Goal: Task Accomplishment & Management: Manage account settings

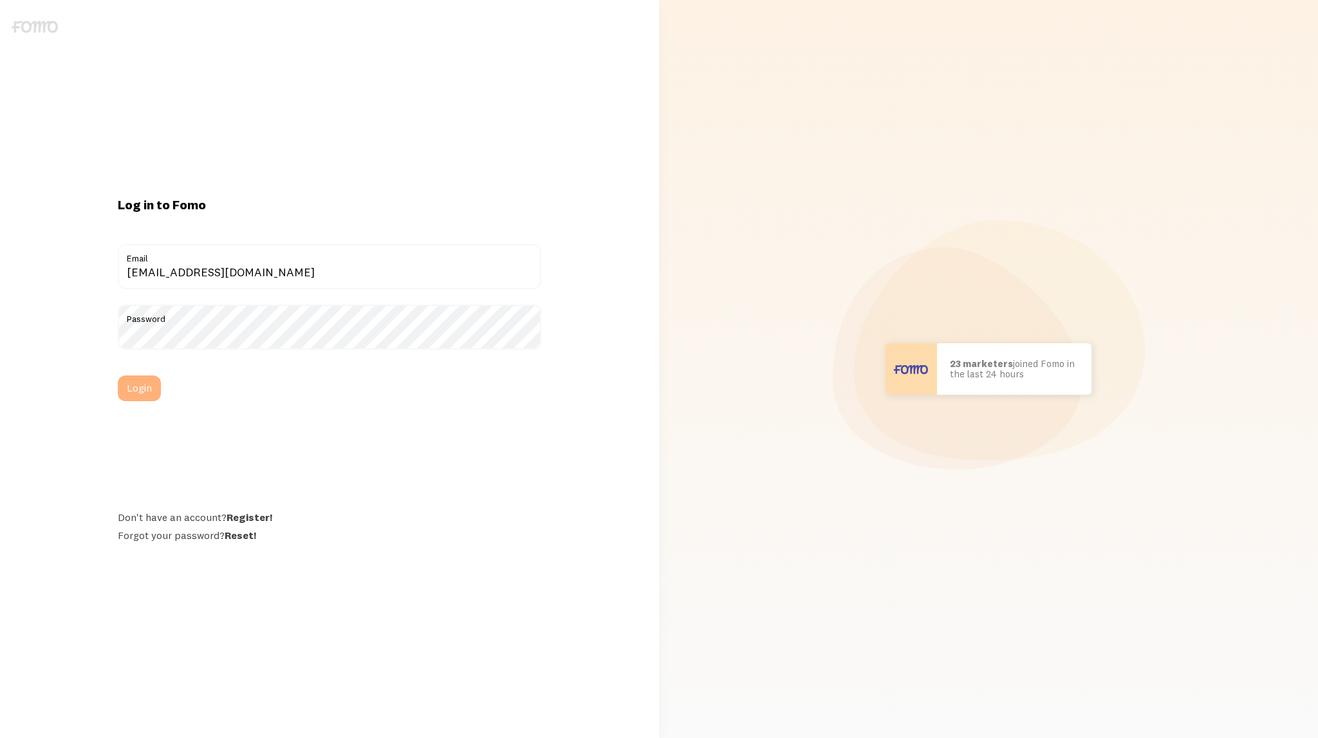
click at [131, 385] on button "Login" at bounding box center [139, 388] width 43 height 26
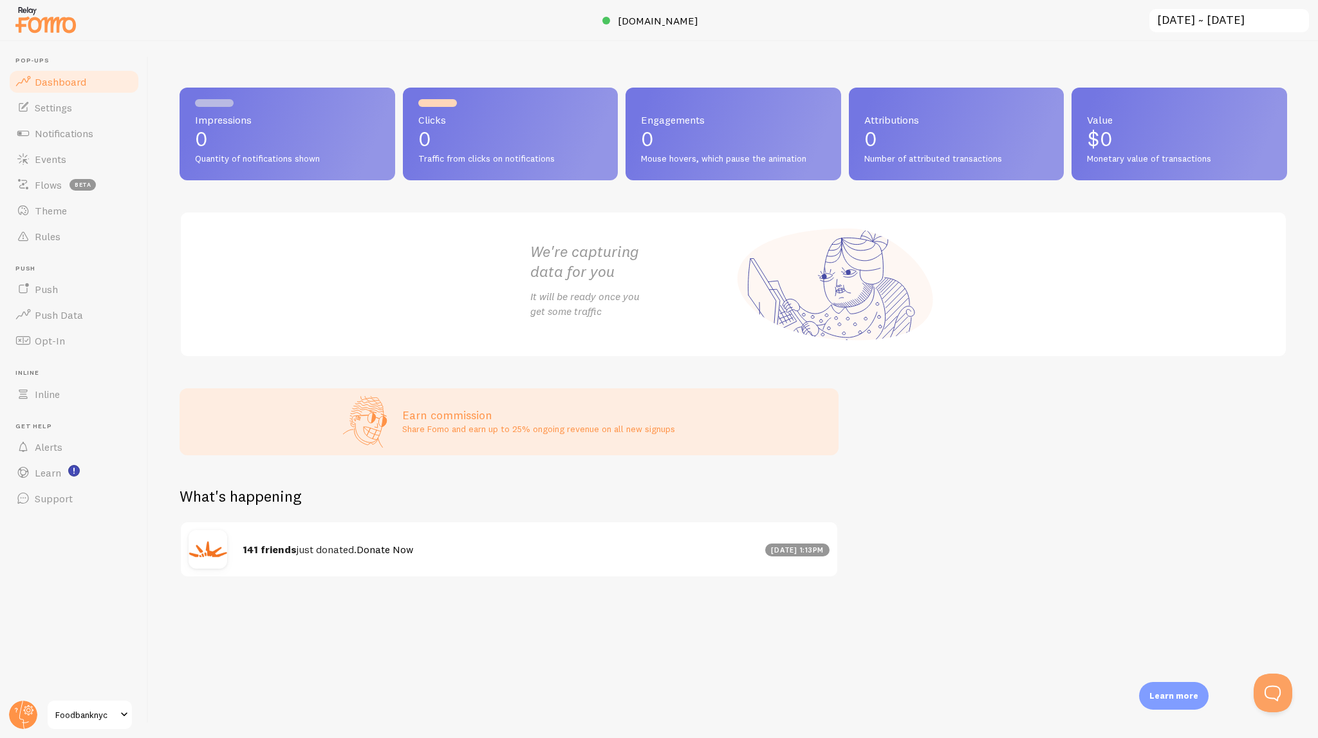
click at [42, 702] on header "Pop-ups Dashboard Settings Notifications Events Flows beta Theme Rules [GEOGRAP…" at bounding box center [74, 389] width 148 height 697
click at [72, 713] on span "Foodbanknyc" at bounding box center [85, 714] width 61 height 15
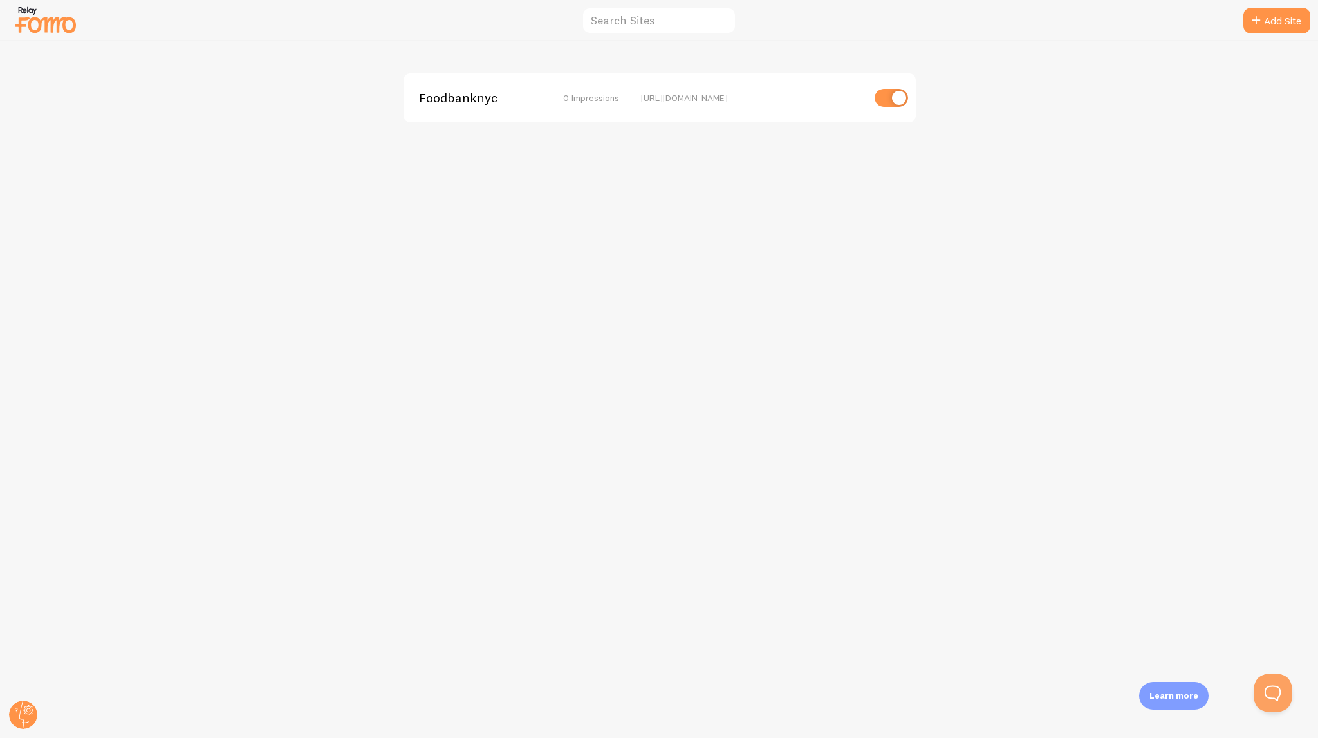
click at [537, 100] on div "Foodbanknyc 0 Impressions -" at bounding box center [522, 98] width 207 height 12
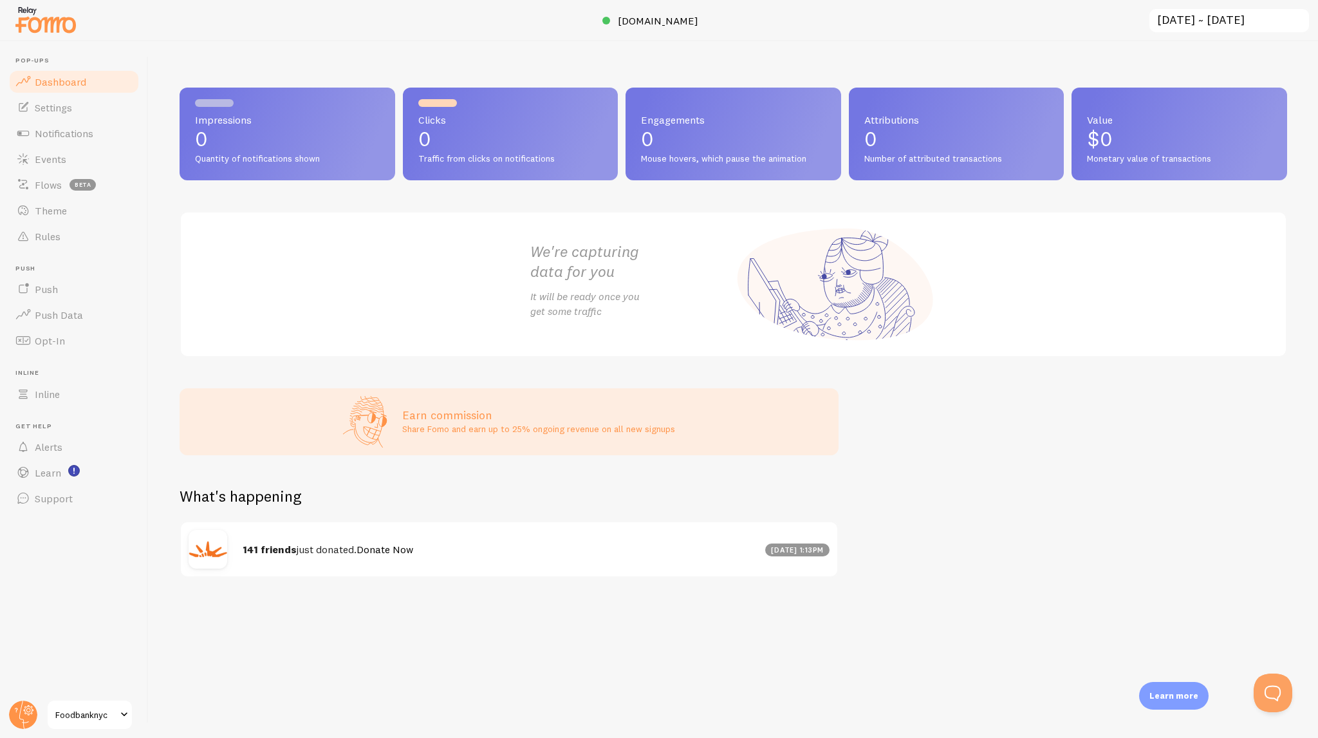
click at [2, 704] on header "Pop-ups Dashboard Settings Notifications Events Flows beta Theme Rules [GEOGRAP…" at bounding box center [74, 389] width 148 height 697
click at [31, 708] on circle at bounding box center [23, 714] width 28 height 28
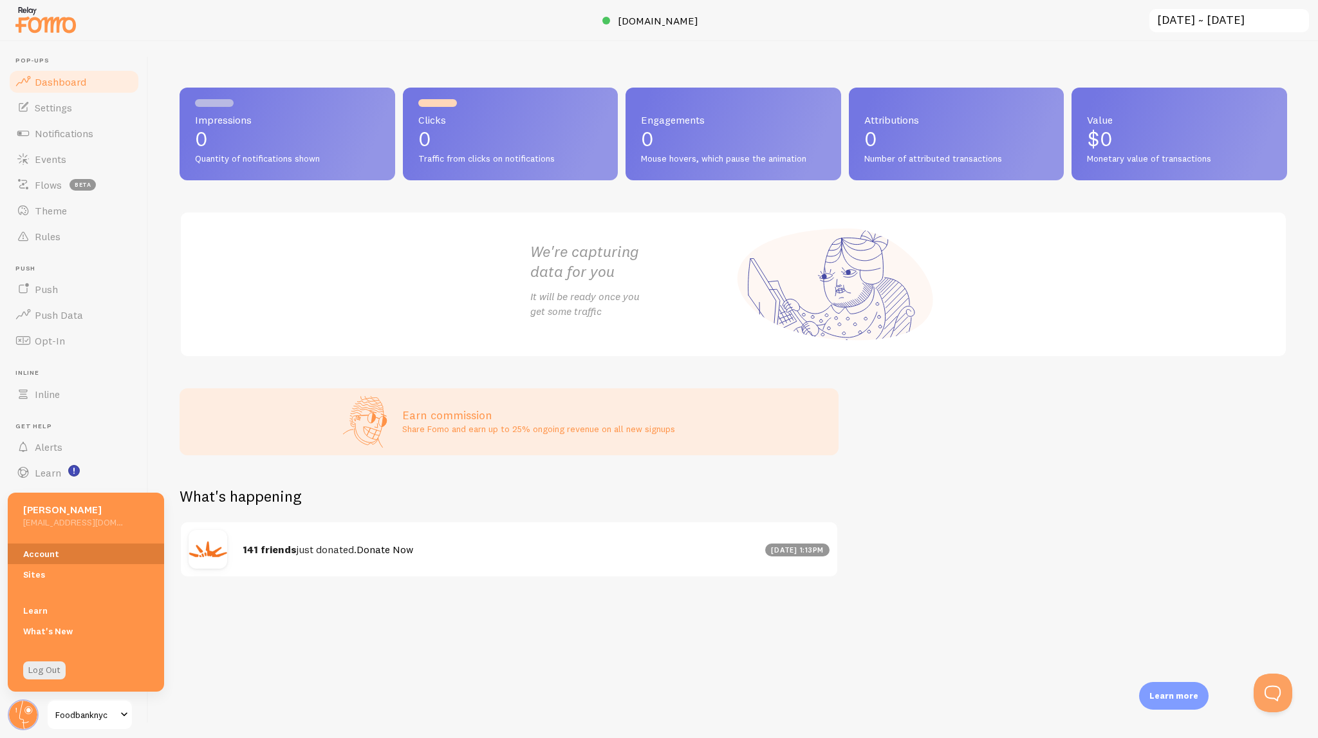
click at [35, 549] on link "Account" at bounding box center [86, 553] width 156 height 21
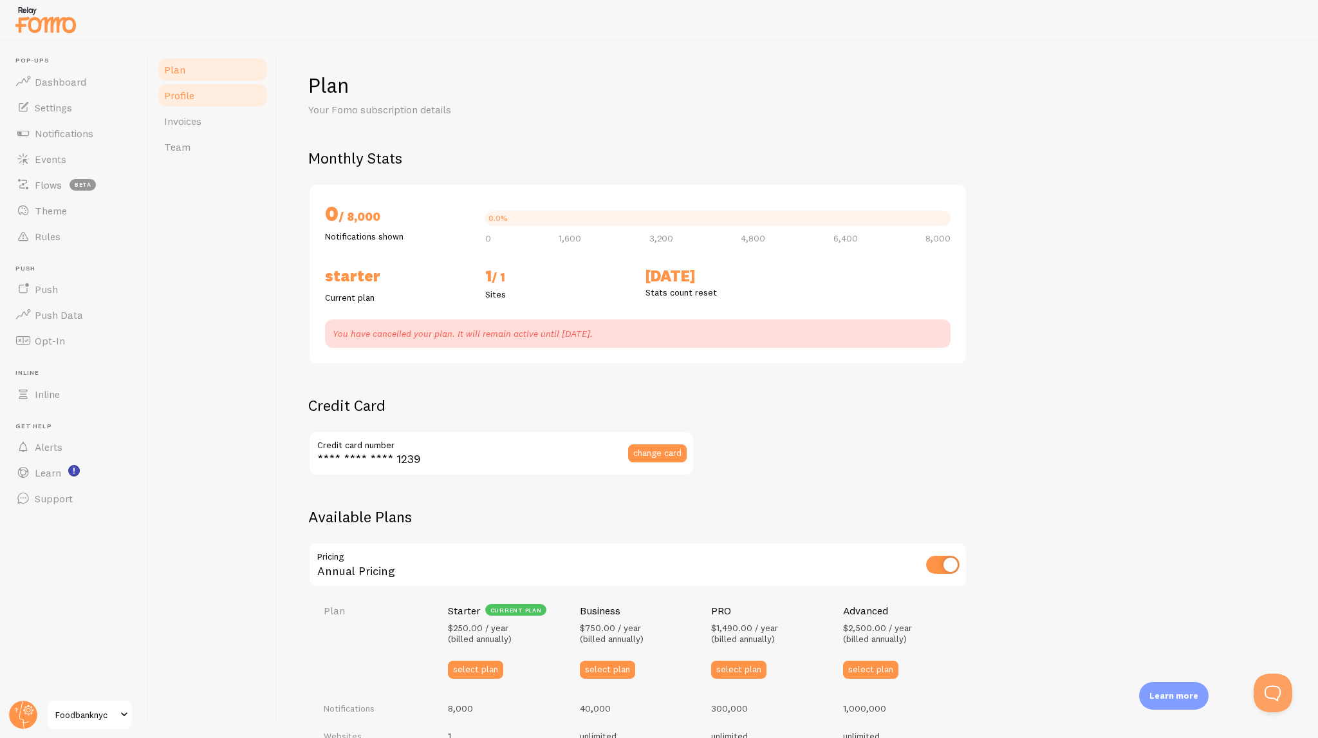
click at [234, 105] on link "Profile" at bounding box center [212, 95] width 113 height 26
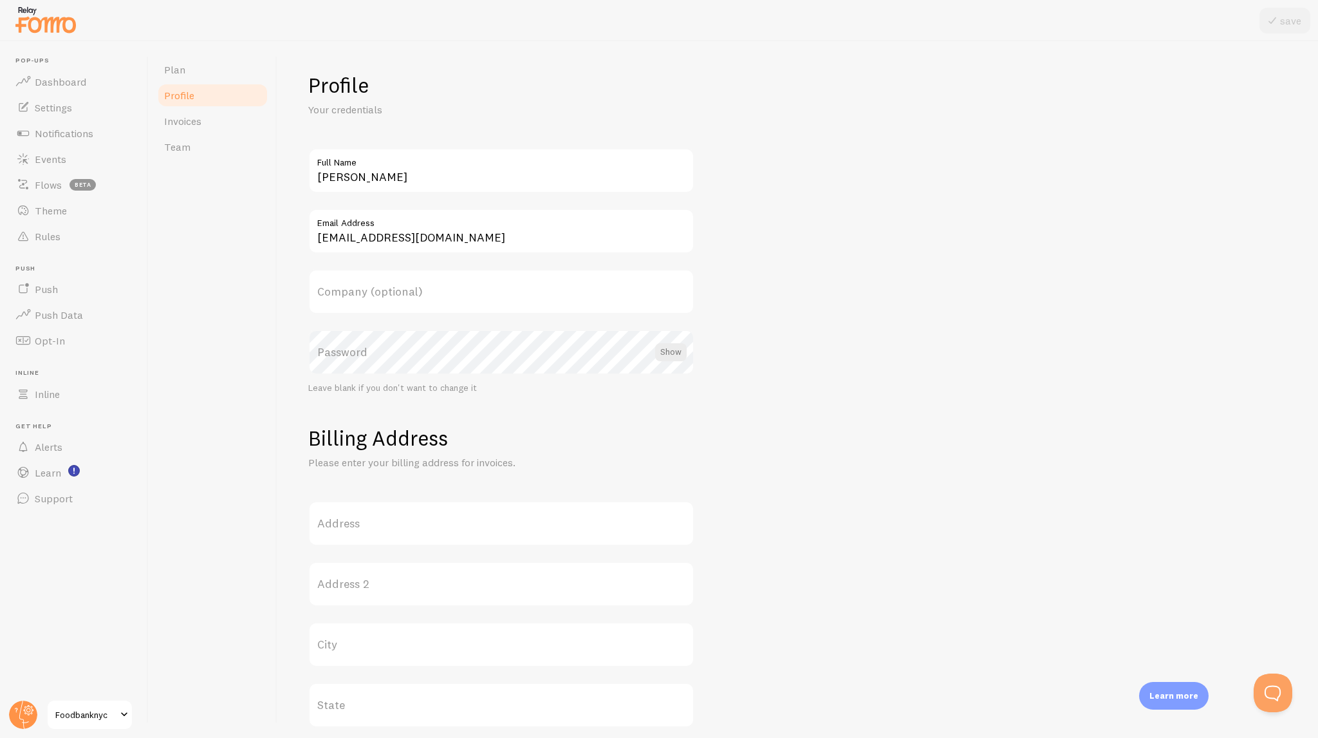
click at [457, 221] on label "Email Address" at bounding box center [501, 220] width 386 height 22
click at [457, 221] on input "[EMAIL_ADDRESS][DOMAIN_NAME]" at bounding box center [501, 231] width 386 height 45
drag, startPoint x: 501, startPoint y: 235, endPoint x: 373, endPoint y: 227, distance: 128.3
click at [373, 227] on div "[EMAIL_ADDRESS][DOMAIN_NAME] Email Address" at bounding box center [501, 231] width 386 height 45
click at [373, 227] on label "Email Address" at bounding box center [501, 220] width 386 height 22
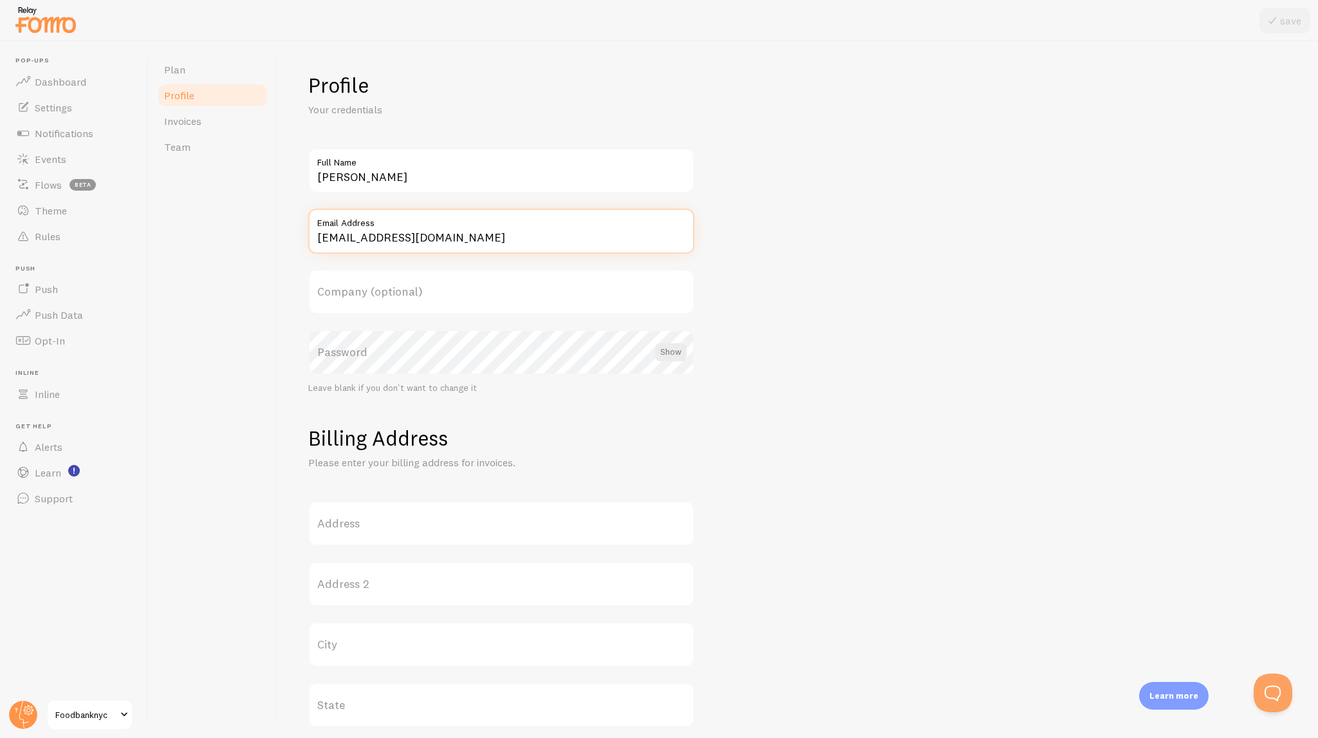
click at [373, 227] on input "[EMAIL_ADDRESS][DOMAIN_NAME]" at bounding box center [501, 231] width 386 height 45
click at [381, 232] on input "[EMAIL_ADDRESS][DOMAIN_NAME]" at bounding box center [501, 231] width 386 height 45
click at [386, 236] on input "[EMAIL_ADDRESS][DOMAIN_NAME]" at bounding box center [501, 231] width 386 height 45
type input "[EMAIL_ADDRESS][DOMAIN_NAME]"
click at [427, 183] on input "[PERSON_NAME]" at bounding box center [501, 170] width 386 height 45
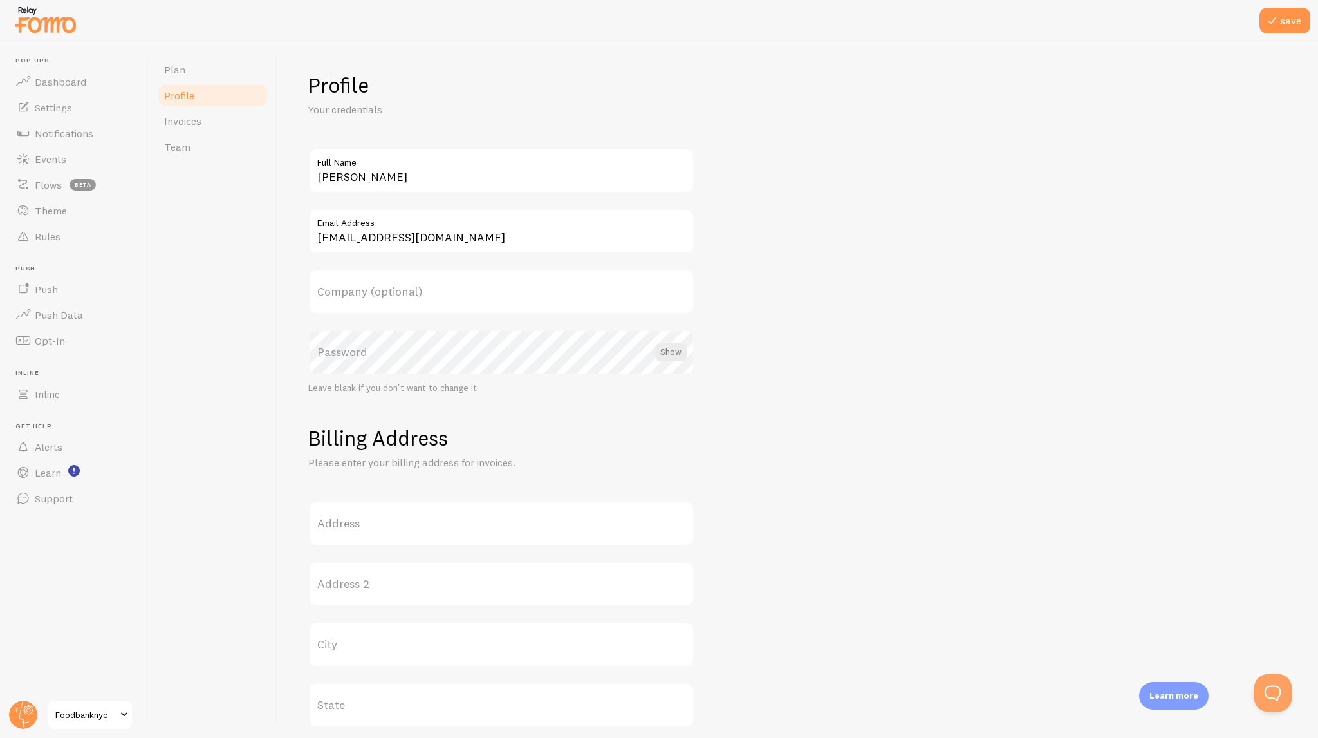
click at [444, 143] on form "Profile Your credentials [PERSON_NAME] Full Name [EMAIL_ADDRESS][DOMAIN_NAME] E…" at bounding box center [797, 556] width 979 height 968
drag, startPoint x: 429, startPoint y: 164, endPoint x: 319, endPoint y: 161, distance: 109.5
click at [319, 161] on label "Full Name" at bounding box center [501, 159] width 386 height 22
click at [403, 185] on input "[PERSON_NAME]" at bounding box center [501, 170] width 386 height 45
drag, startPoint x: 407, startPoint y: 183, endPoint x: 304, endPoint y: 164, distance: 104.0
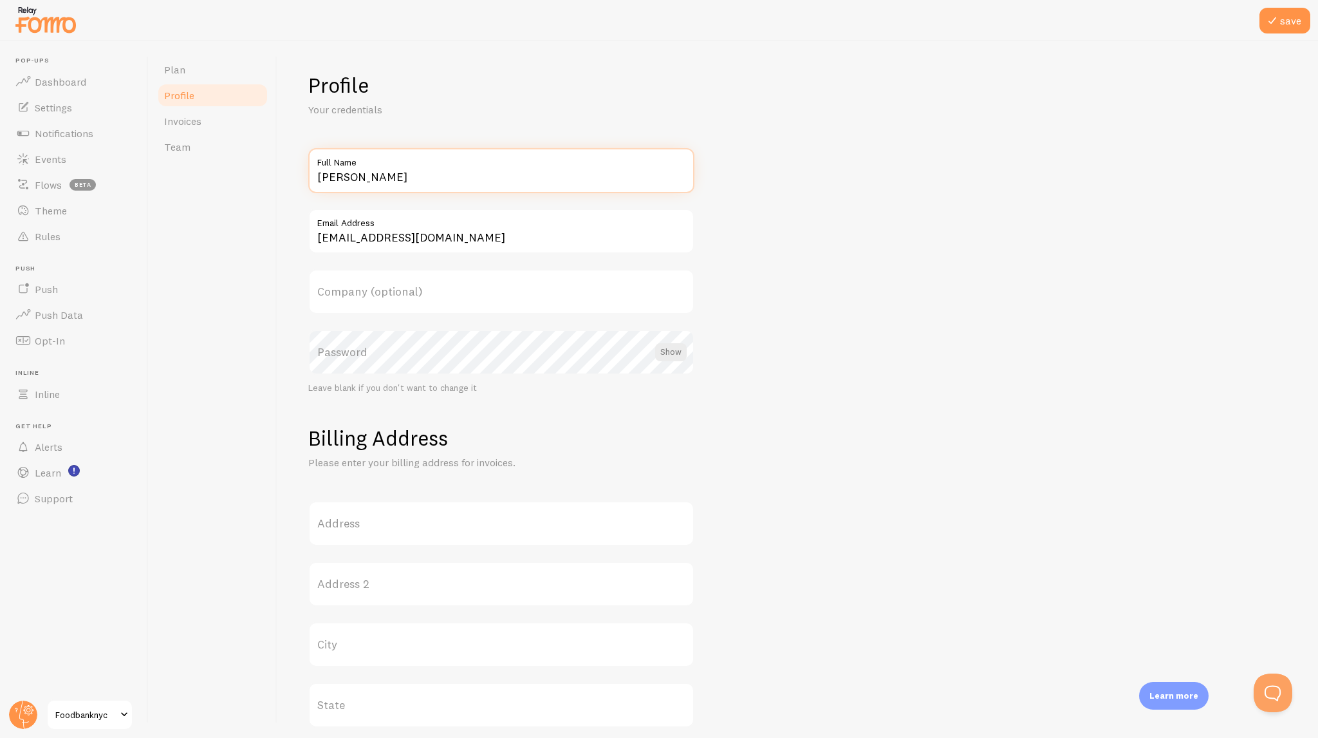
click at [304, 164] on div "Profile Your credentials [PERSON_NAME] Full Name [EMAIL_ADDRESS][DOMAIN_NAME] E…" at bounding box center [797, 389] width 1041 height 697
type input "RKD Group"
click at [1009, 245] on form "Profile Your credentials RKD Group Full Name [EMAIL_ADDRESS][DOMAIN_NAME] Email…" at bounding box center [797, 556] width 979 height 968
click at [479, 280] on label "Company (optional)" at bounding box center [501, 291] width 386 height 45
click at [479, 280] on input "Company (optional)" at bounding box center [501, 291] width 386 height 45
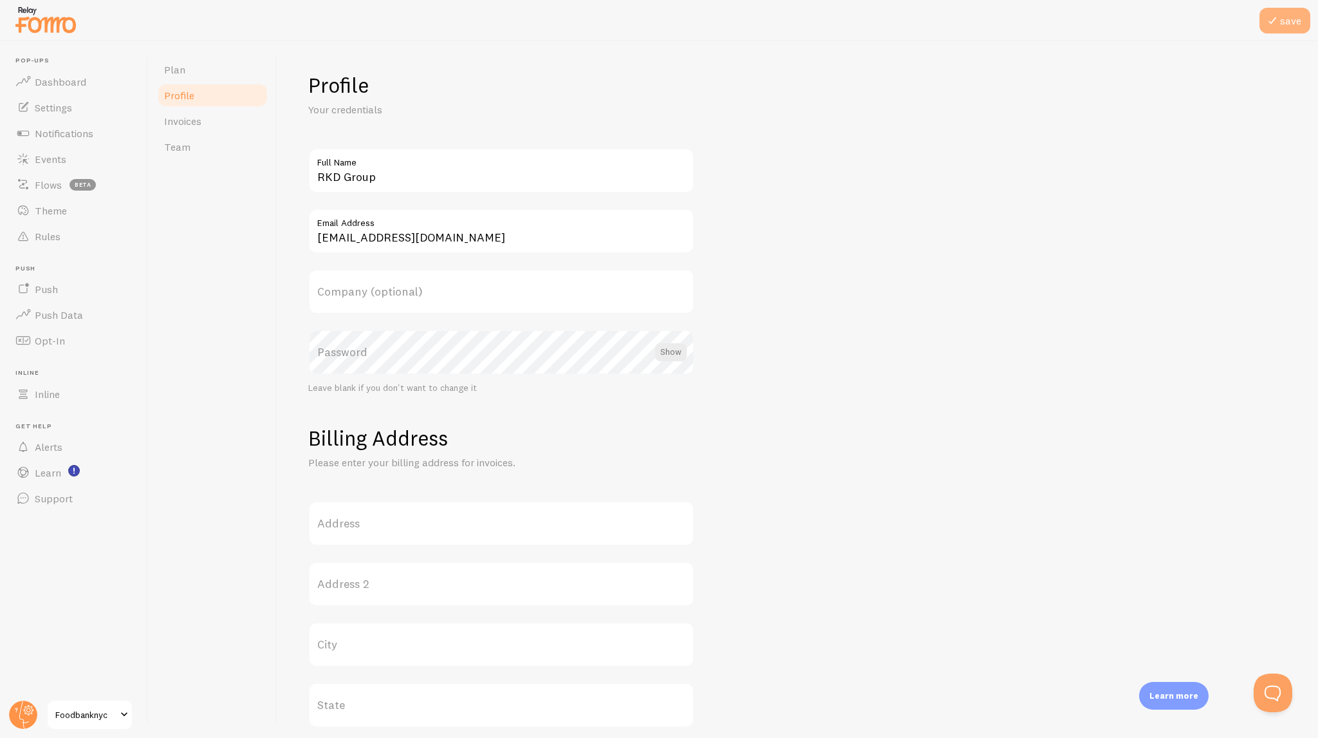
click at [1279, 22] on span at bounding box center [1272, 20] width 15 height 15
click at [1002, 28] on link "close" at bounding box center [993, 25] width 33 height 18
click at [463, 235] on input "[EMAIL_ADDRESS][DOMAIN_NAME]" at bounding box center [501, 231] width 386 height 45
click at [446, 236] on input "[EMAIL_ADDRESS][DOMAIN_NAME]" at bounding box center [501, 231] width 386 height 45
drag, startPoint x: 446, startPoint y: 236, endPoint x: 239, endPoint y: 256, distance: 208.3
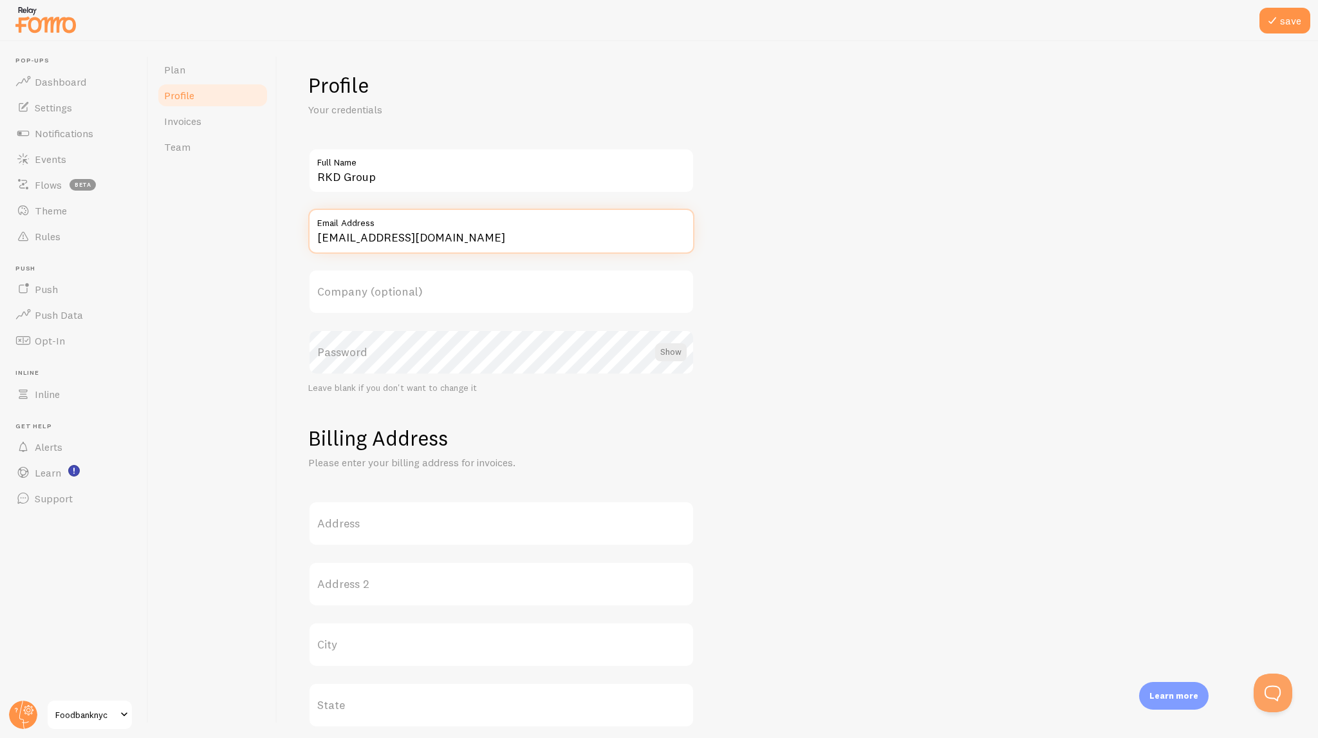
click at [239, 256] on div "Plan Profile Invoices Team Profile Your credentials RKD Group Full Name [EMAIL_…" at bounding box center [734, 389] width 1170 height 697
click at [456, 207] on div "RKD Group Full Name [EMAIL_ADDRESS][DOMAIN_NAME] Email Address Company (optiona…" at bounding box center [501, 271] width 386 height 246
click at [327, 233] on input "[EMAIL_ADDRESS][DOMAIN_NAME]" at bounding box center [501, 231] width 386 height 45
click at [349, 234] on input "[EMAIL_ADDRESS][DOMAIN_NAME]" at bounding box center [501, 231] width 386 height 45
click at [224, 500] on div "Plan Profile Invoices Team" at bounding box center [213, 389] width 129 height 697
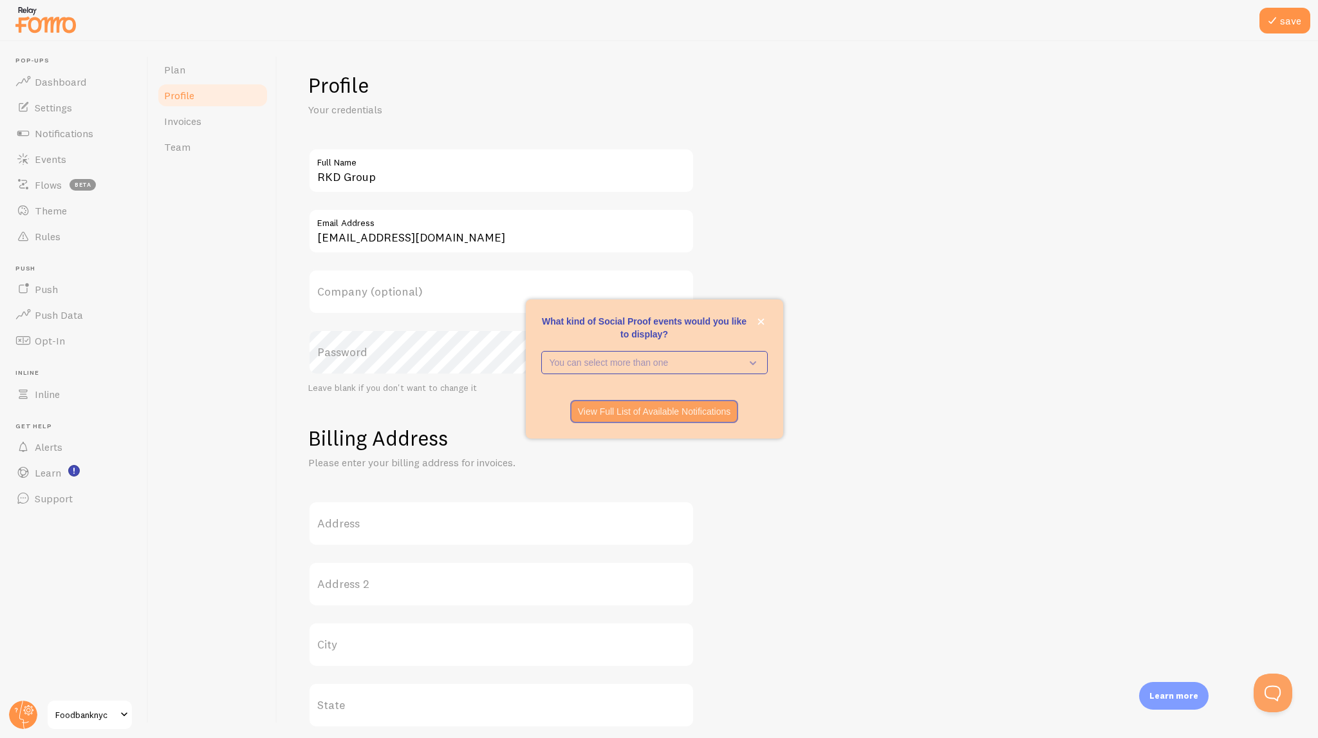
click at [845, 369] on form "Profile Your credentials RKD Group Full Name [EMAIL_ADDRESS][DOMAIN_NAME] Email…" at bounding box center [797, 556] width 979 height 968
click at [771, 332] on div "What kind of Social Proof events would you like to display? You can select more…" at bounding box center [655, 368] width 258 height 139
click at [762, 328] on button "close," at bounding box center [761, 322] width 14 height 14
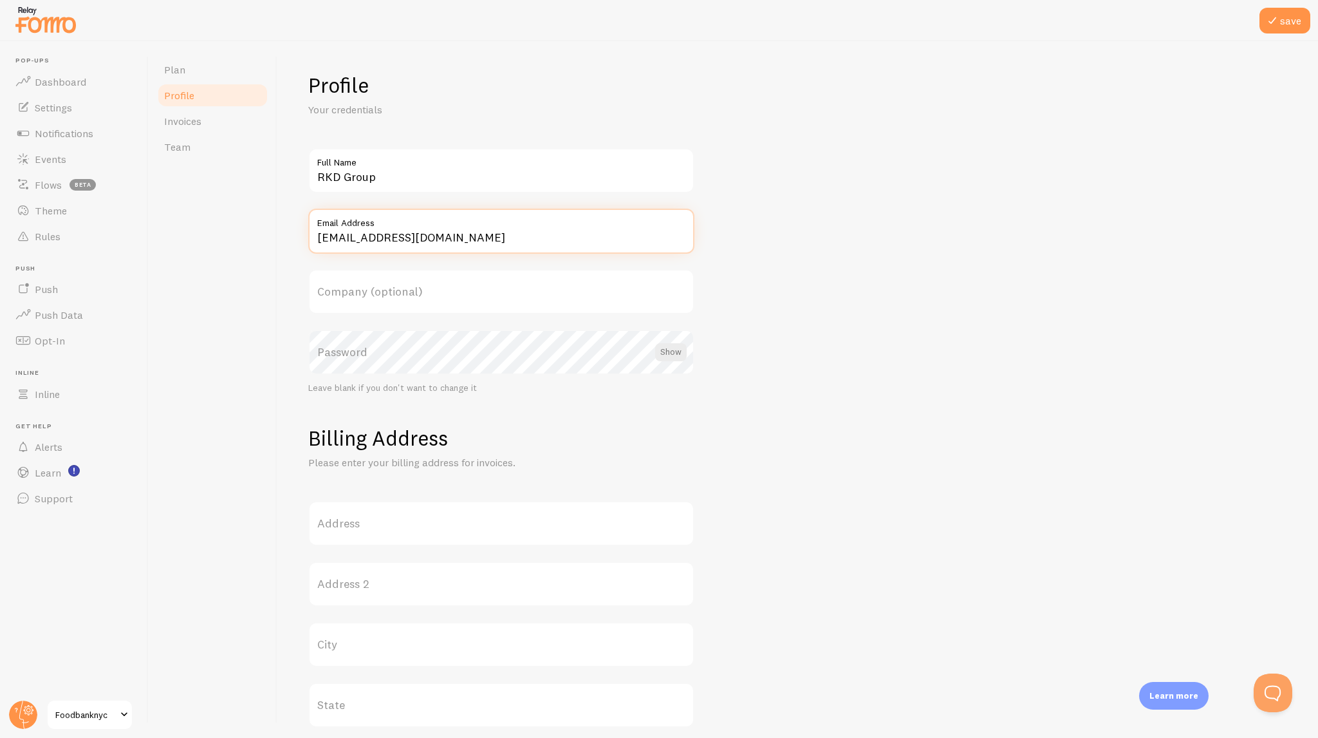
click at [482, 238] on input "[EMAIL_ADDRESS][DOMAIN_NAME]" at bounding box center [501, 231] width 386 height 45
click at [349, 236] on input "[EMAIL_ADDRESS][DOMAIN_NAME]" at bounding box center [501, 231] width 386 height 45
click at [654, 281] on label "Company (optional)" at bounding box center [501, 291] width 386 height 45
click at [654, 281] on input "Company (optional)" at bounding box center [501, 291] width 386 height 45
click at [478, 240] on input "[EMAIL_ADDRESS][DOMAIN_NAME]" at bounding box center [501, 231] width 386 height 45
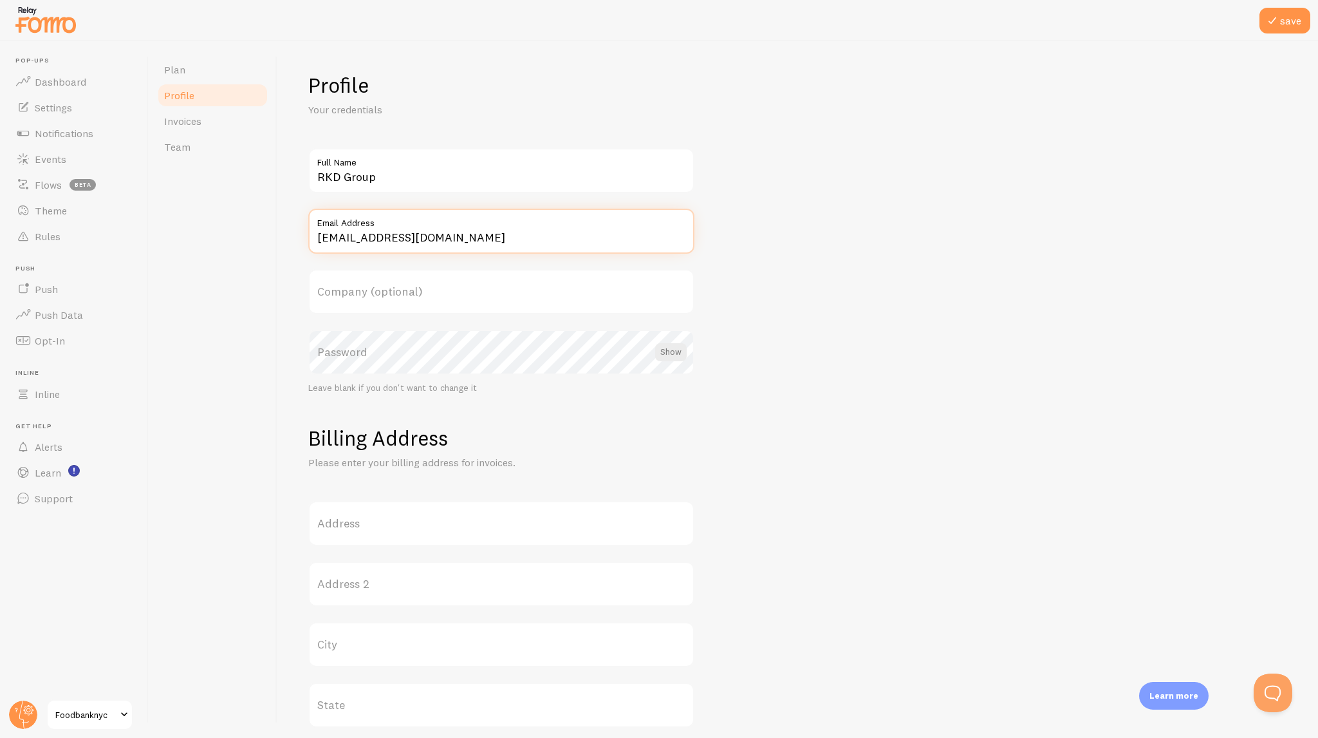
drag, startPoint x: 512, startPoint y: 234, endPoint x: 187, endPoint y: 230, distance: 325.1
click at [187, 230] on div "Plan Profile Invoices Team Profile Your credentials RKD Group Full Name [EMAIL_…" at bounding box center [734, 389] width 1170 height 697
paste input "_solutions"
type input "[EMAIL_ADDRESS][DOMAIN_NAME]"
click at [214, 306] on div "Plan Profile Invoices Team" at bounding box center [213, 389] width 129 height 697
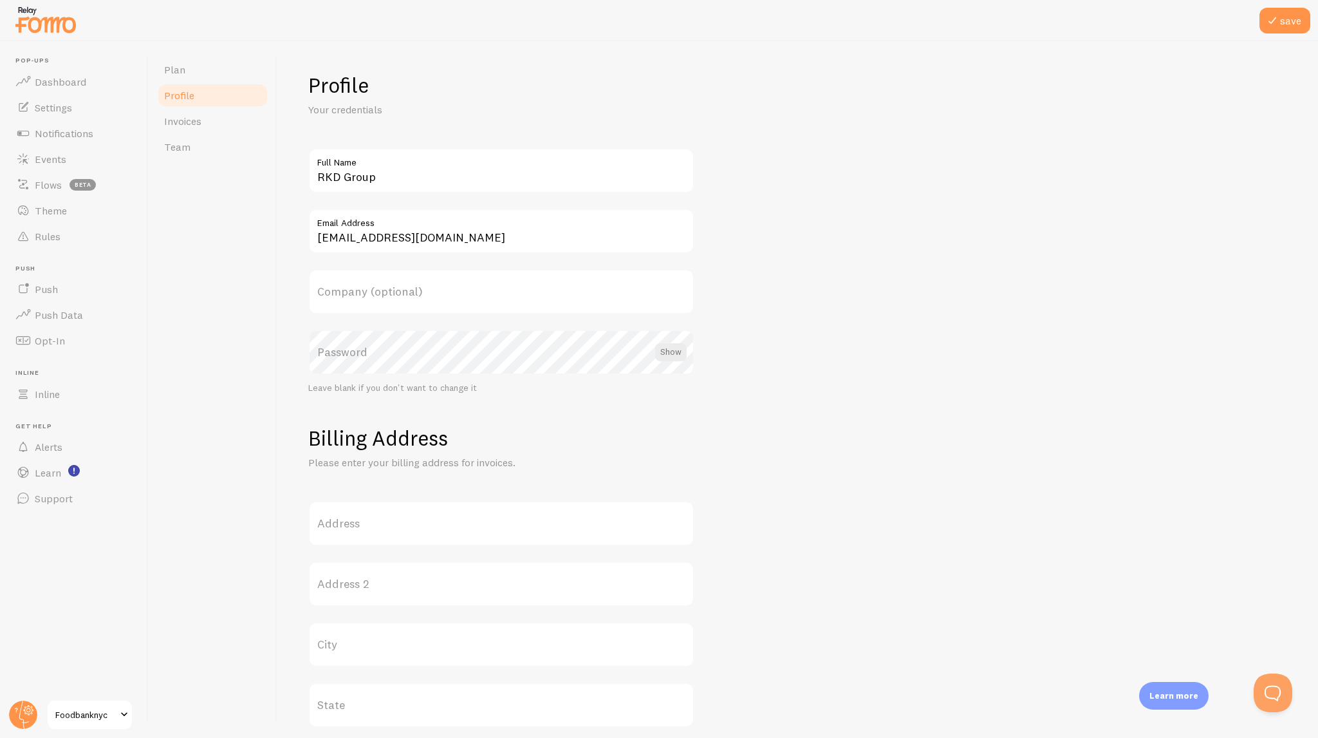
click at [362, 278] on label "Company (optional)" at bounding box center [501, 291] width 386 height 45
click at [362, 278] on input "Company (optional)" at bounding box center [501, 291] width 386 height 45
click at [365, 293] on label "Company (optional)" at bounding box center [501, 291] width 386 height 45
click at [365, 293] on input "Company (optional)" at bounding box center [501, 291] width 386 height 45
click at [272, 288] on div "Plan Profile Invoices Team" at bounding box center [213, 389] width 129 height 697
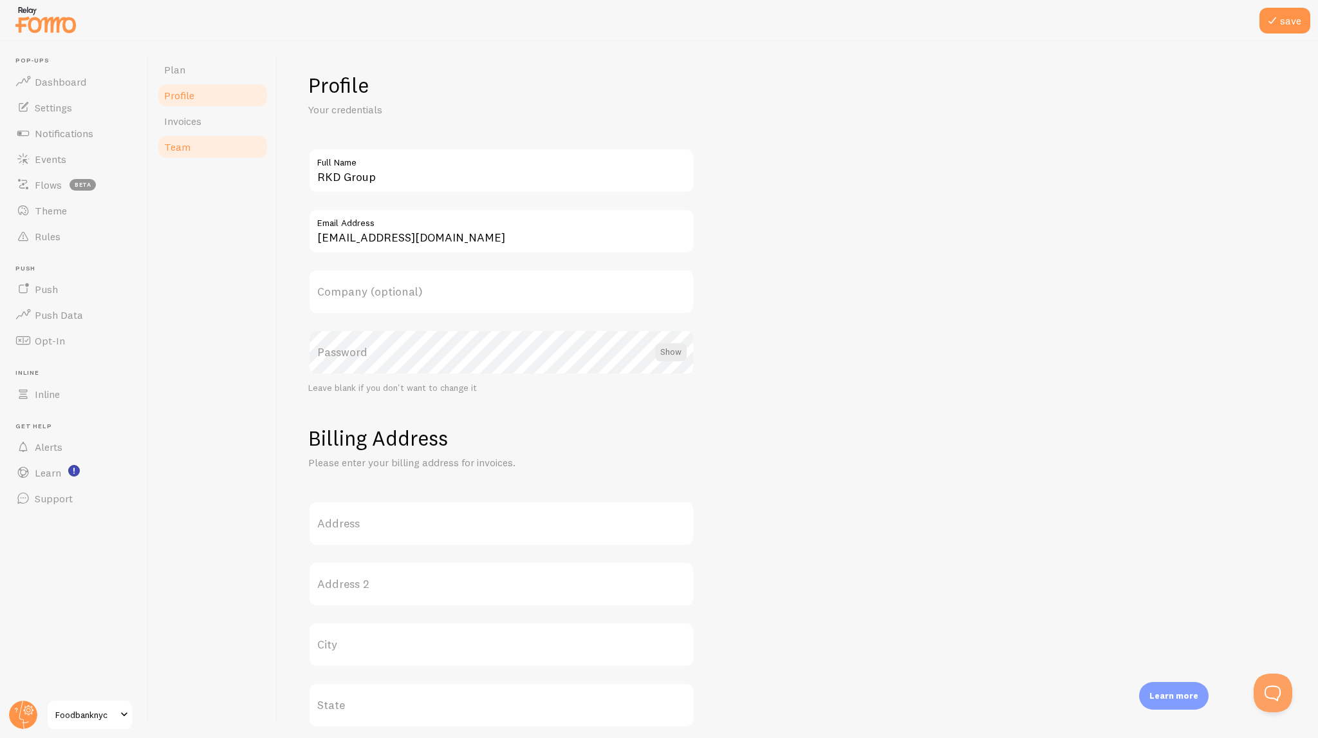
click at [173, 145] on span "Team" at bounding box center [177, 146] width 26 height 13
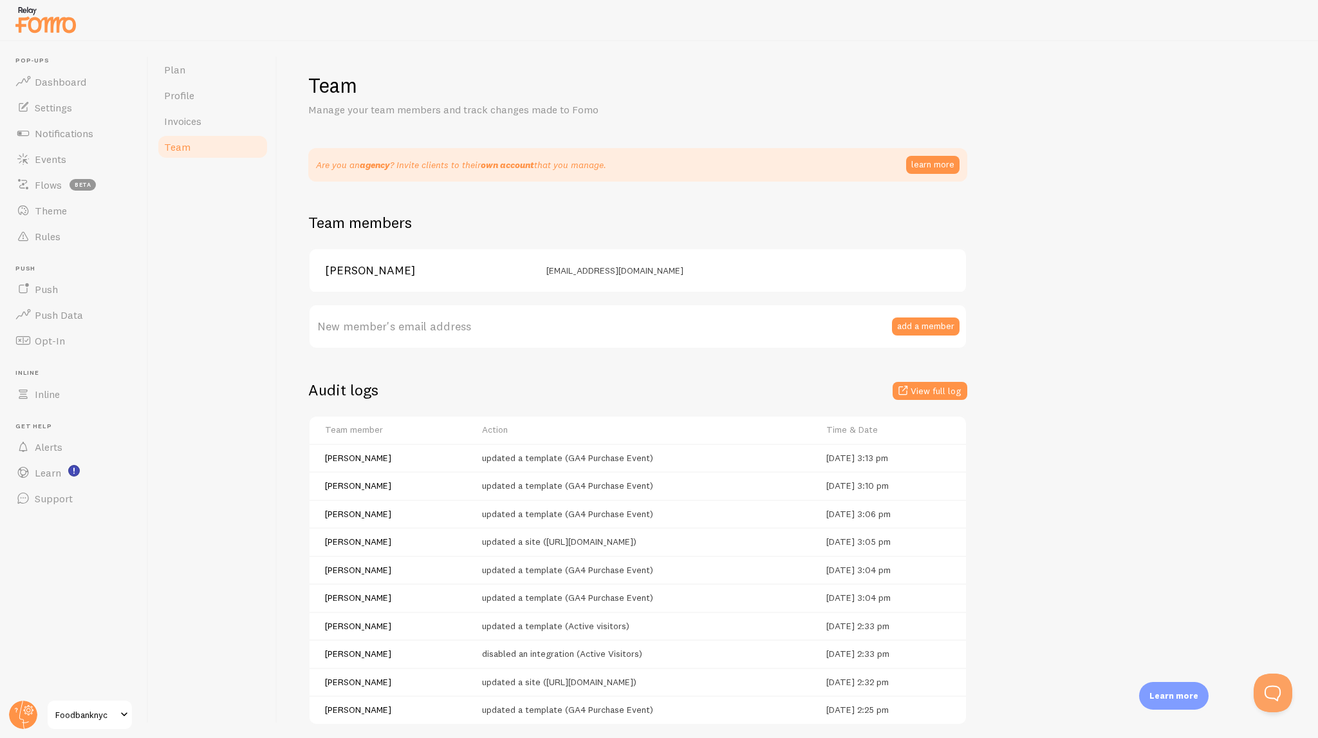
click at [451, 328] on label "New member's email address" at bounding box center [637, 326] width 659 height 45
click at [451, 328] on input "New member's email address" at bounding box center [637, 326] width 659 height 45
drag, startPoint x: 275, startPoint y: 294, endPoint x: 292, endPoint y: 284, distance: 19.3
click at [274, 294] on div "Plan Profile Invoices Team" at bounding box center [213, 389] width 129 height 697
click at [539, 261] on div "[PERSON_NAME] [EMAIL_ADDRESS][DOMAIN_NAME]" at bounding box center [638, 270] width 657 height 43
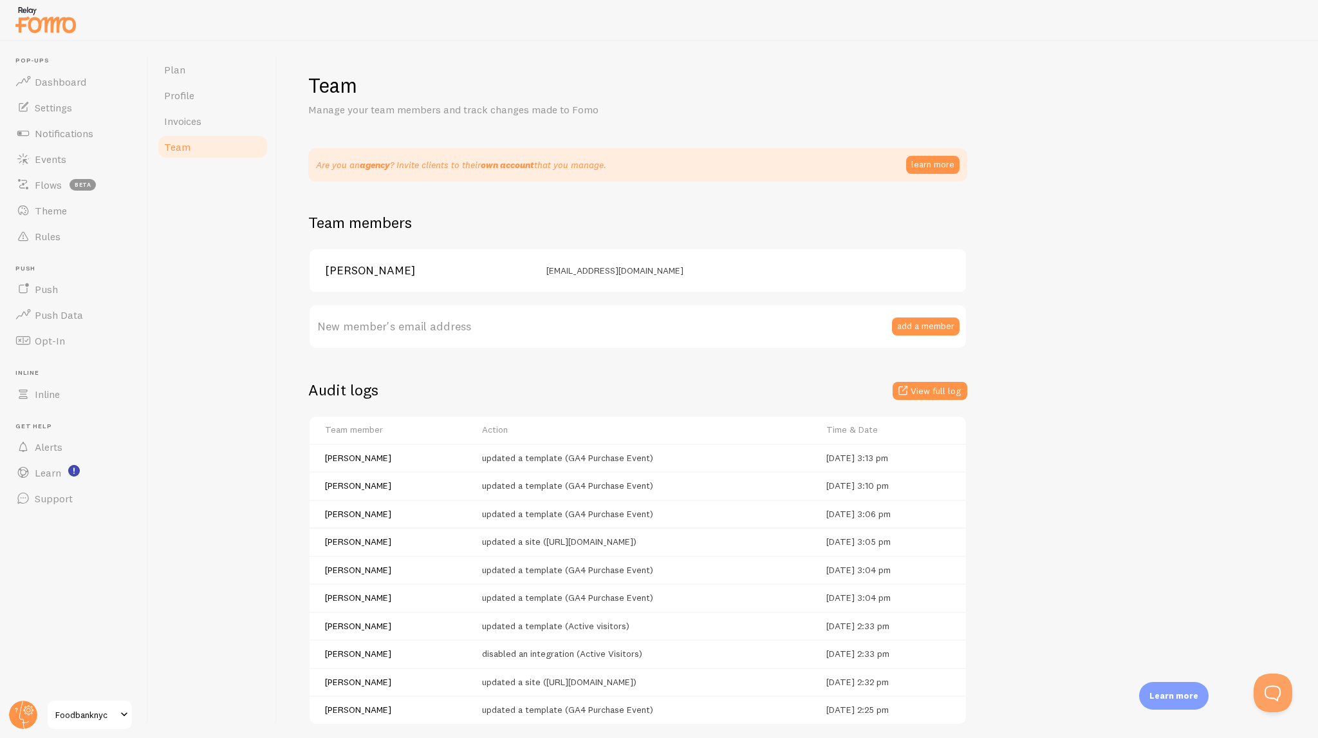
click at [609, 275] on span "[EMAIL_ADDRESS][DOMAIN_NAME]" at bounding box center [615, 271] width 137 height 12
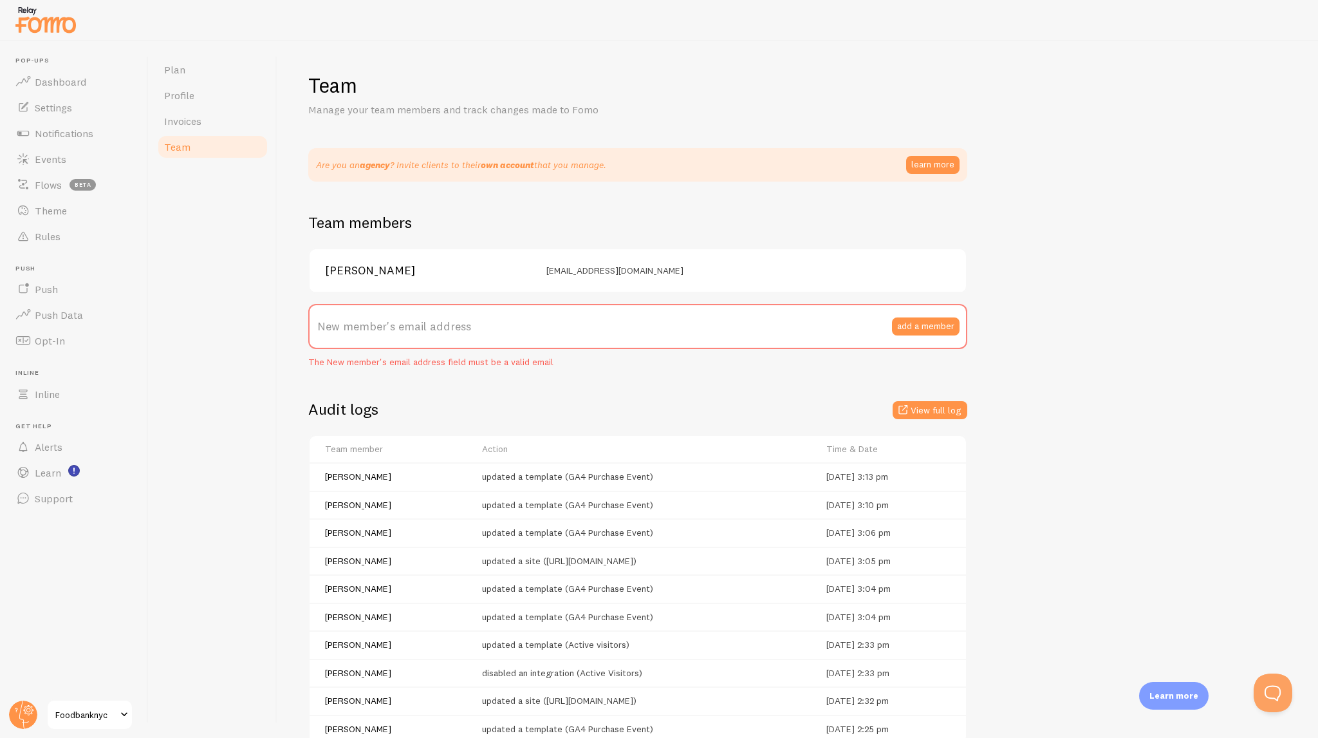
click at [561, 267] on span "[EMAIL_ADDRESS][DOMAIN_NAME]" at bounding box center [615, 271] width 137 height 12
click at [618, 266] on span "[EMAIL_ADDRESS][DOMAIN_NAME]" at bounding box center [615, 271] width 137 height 12
click at [195, 95] on link "Profile" at bounding box center [212, 95] width 113 height 26
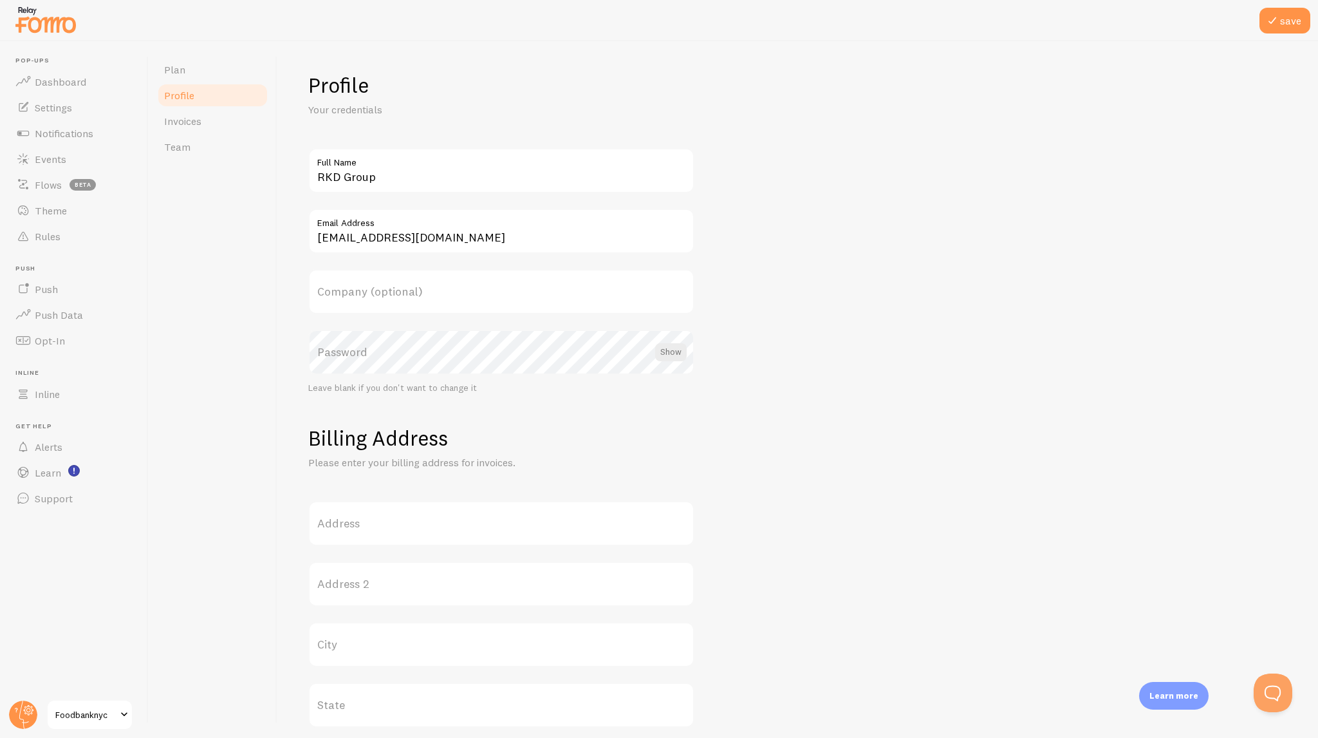
click at [391, 228] on label "Email Address" at bounding box center [501, 220] width 386 height 22
click at [391, 228] on input "[EMAIL_ADDRESS][DOMAIN_NAME]" at bounding box center [501, 231] width 386 height 45
click at [514, 227] on label "Email Address" at bounding box center [501, 220] width 386 height 22
click at [514, 227] on input "[EMAIL_ADDRESS][DOMAIN_NAME]" at bounding box center [501, 231] width 386 height 45
click at [415, 173] on input "RKD Group" at bounding box center [501, 170] width 386 height 45
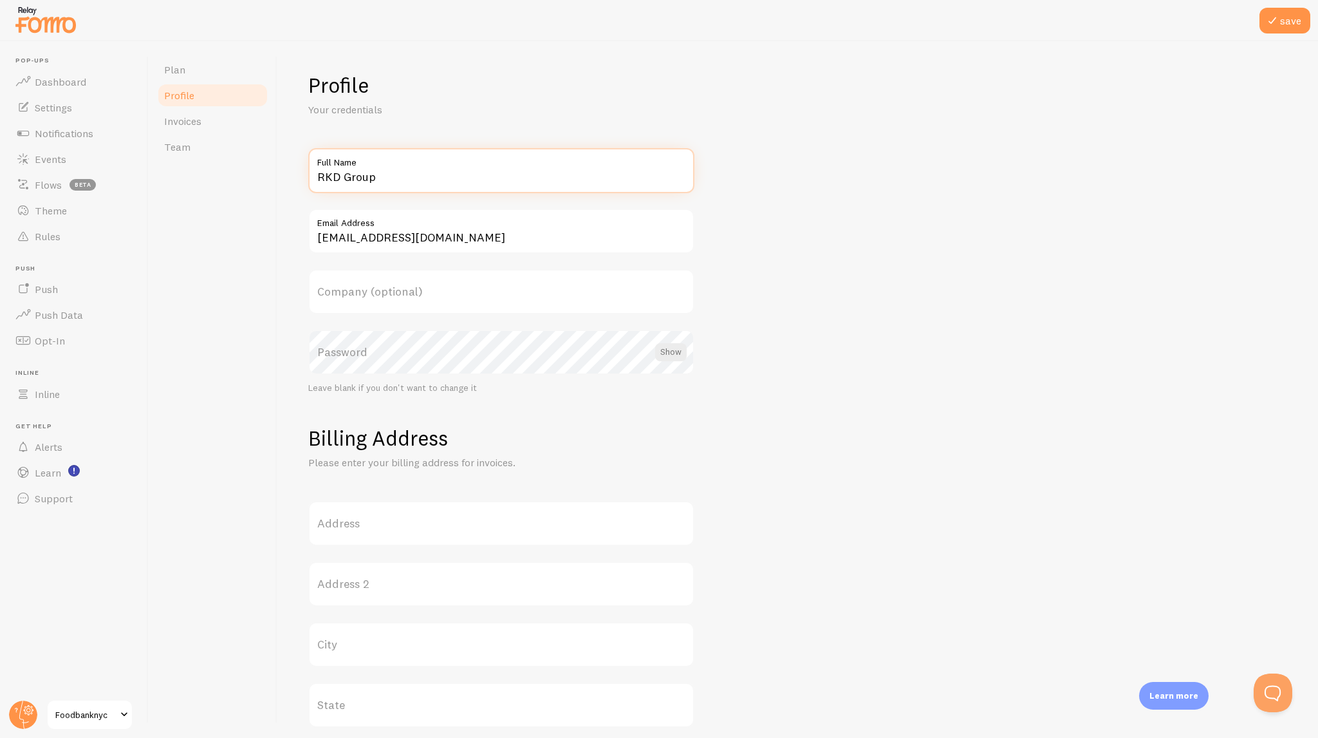
drag, startPoint x: 467, startPoint y: 169, endPoint x: 231, endPoint y: 192, distance: 237.4
click at [231, 192] on div "Plan Profile Invoices Team Profile Your credentials RKD Group Full Name [EMAIL_…" at bounding box center [734, 389] width 1170 height 697
click at [888, 315] on form "Profile Your credentials RKD Group Full Name [EMAIL_ADDRESS][DOMAIN_NAME] Email…" at bounding box center [797, 556] width 979 height 968
click at [1266, 27] on span at bounding box center [1272, 20] width 15 height 15
click at [447, 37] on div at bounding box center [659, 20] width 1318 height 41
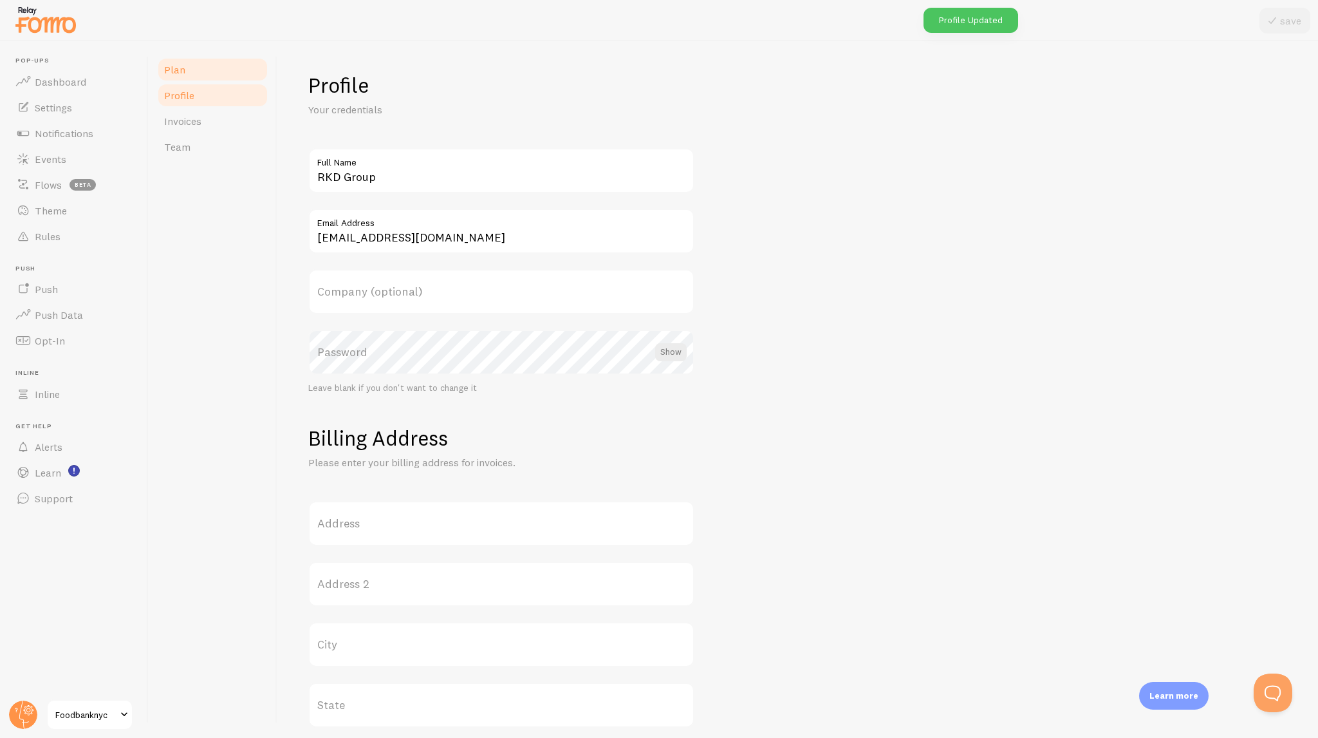
click at [187, 68] on link "Plan" at bounding box center [212, 70] width 113 height 26
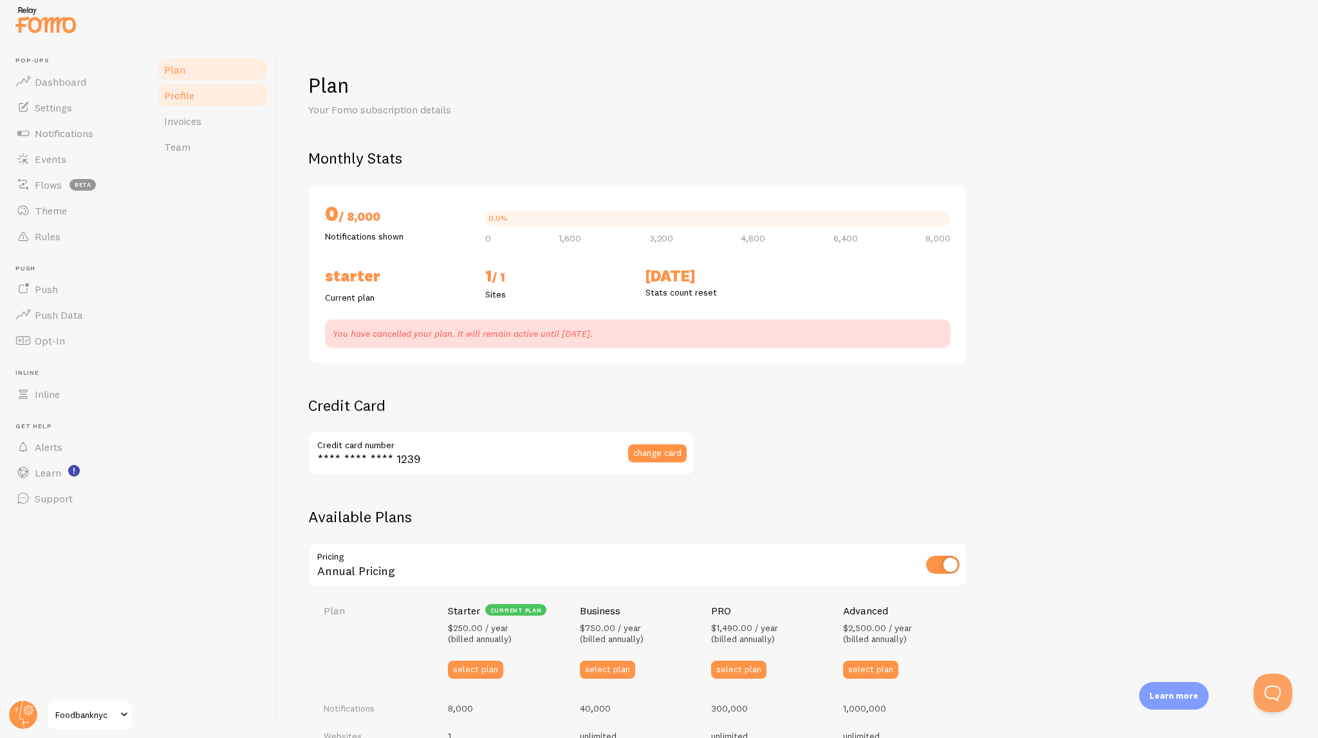
click at [165, 102] on link "Profile" at bounding box center [212, 95] width 113 height 26
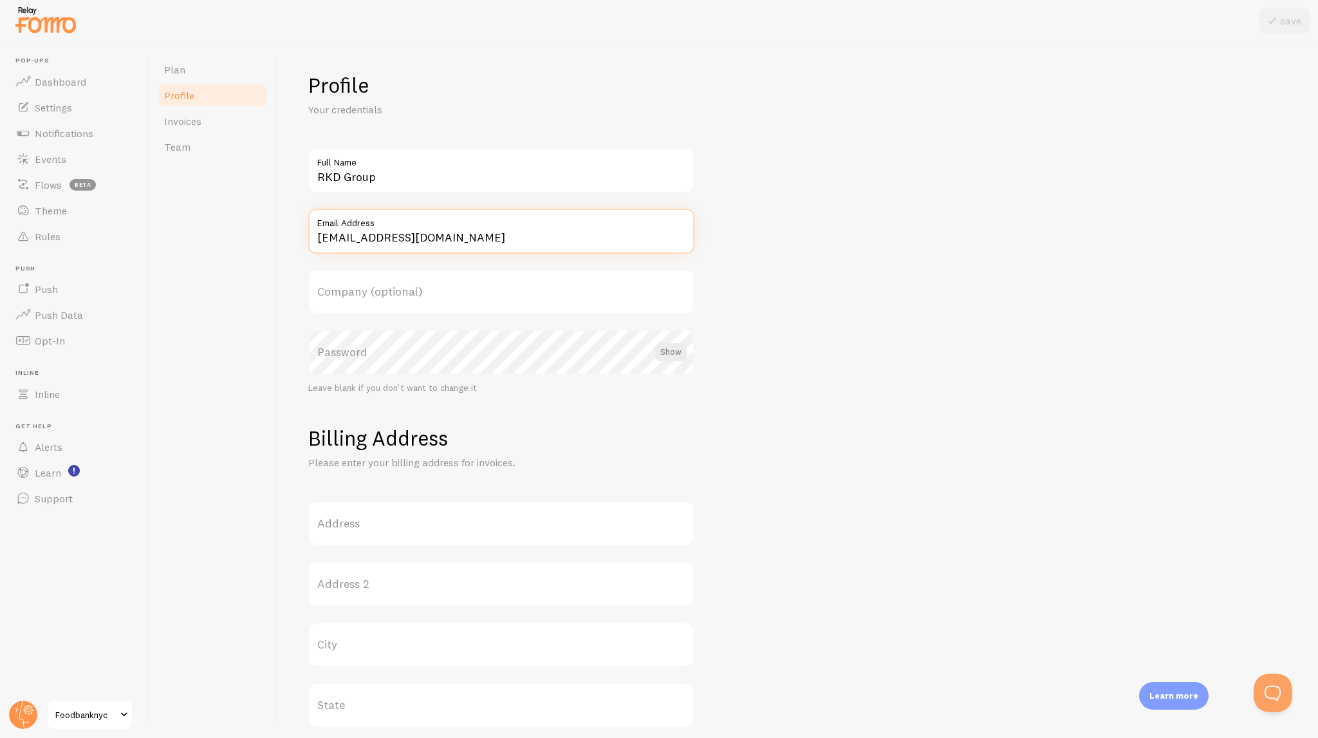
click at [451, 245] on input "[EMAIL_ADDRESS][DOMAIN_NAME]" at bounding box center [501, 231] width 386 height 45
click at [532, 156] on label "Full Name" at bounding box center [501, 159] width 386 height 22
click at [532, 156] on input "RKD Group" at bounding box center [501, 170] width 386 height 45
click at [553, 66] on div "Profile Your credentials RKD Group Full Name [EMAIL_ADDRESS][DOMAIN_NAME] Email…" at bounding box center [797, 389] width 1041 height 697
click at [71, 714] on span "Foodbanknyc" at bounding box center [85, 714] width 61 height 15
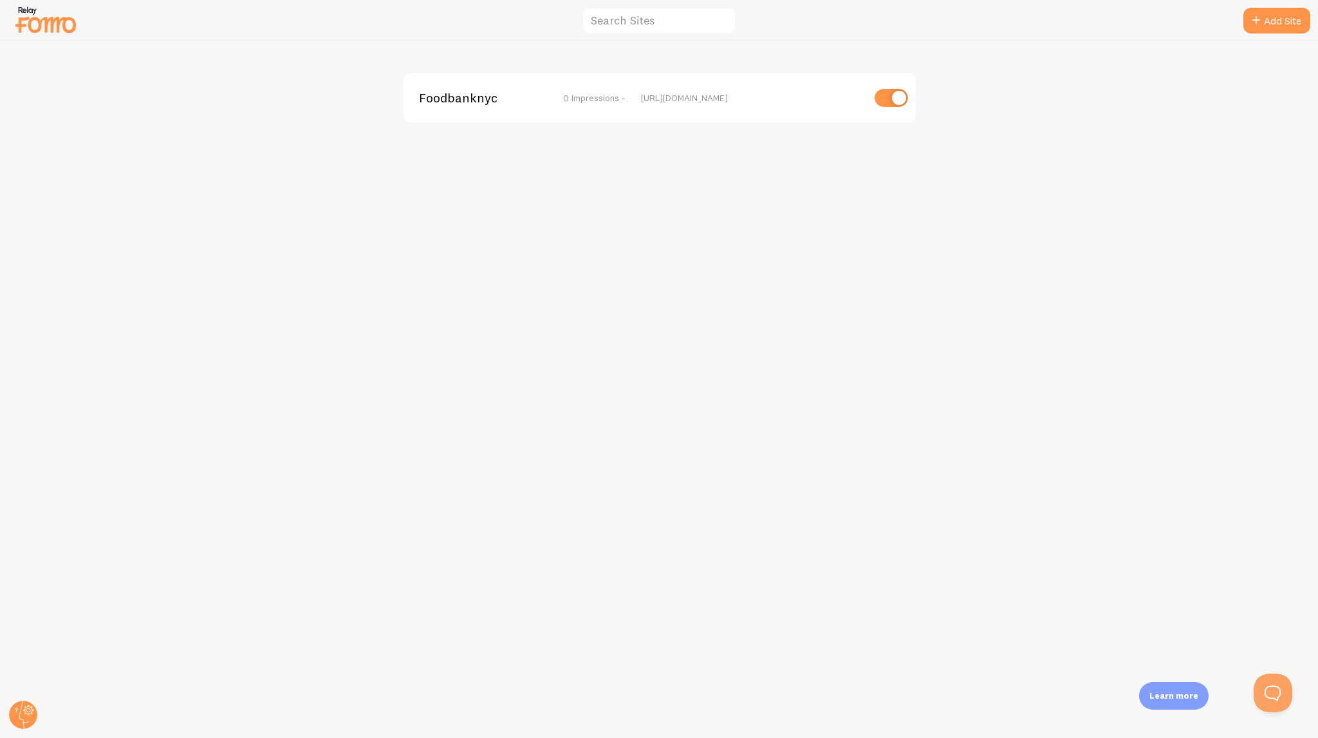
click at [689, 84] on div "Foodbanknyc 0 Impressions - [URL][DOMAIN_NAME]" at bounding box center [660, 97] width 512 height 49
drag, startPoint x: 693, startPoint y: 99, endPoint x: 704, endPoint y: 98, distance: 11.0
click at [693, 100] on div "[URL][DOMAIN_NAME]" at bounding box center [752, 98] width 222 height 12
click at [896, 100] on input "checkbox" at bounding box center [891, 98] width 33 height 18
checkbox input "false"
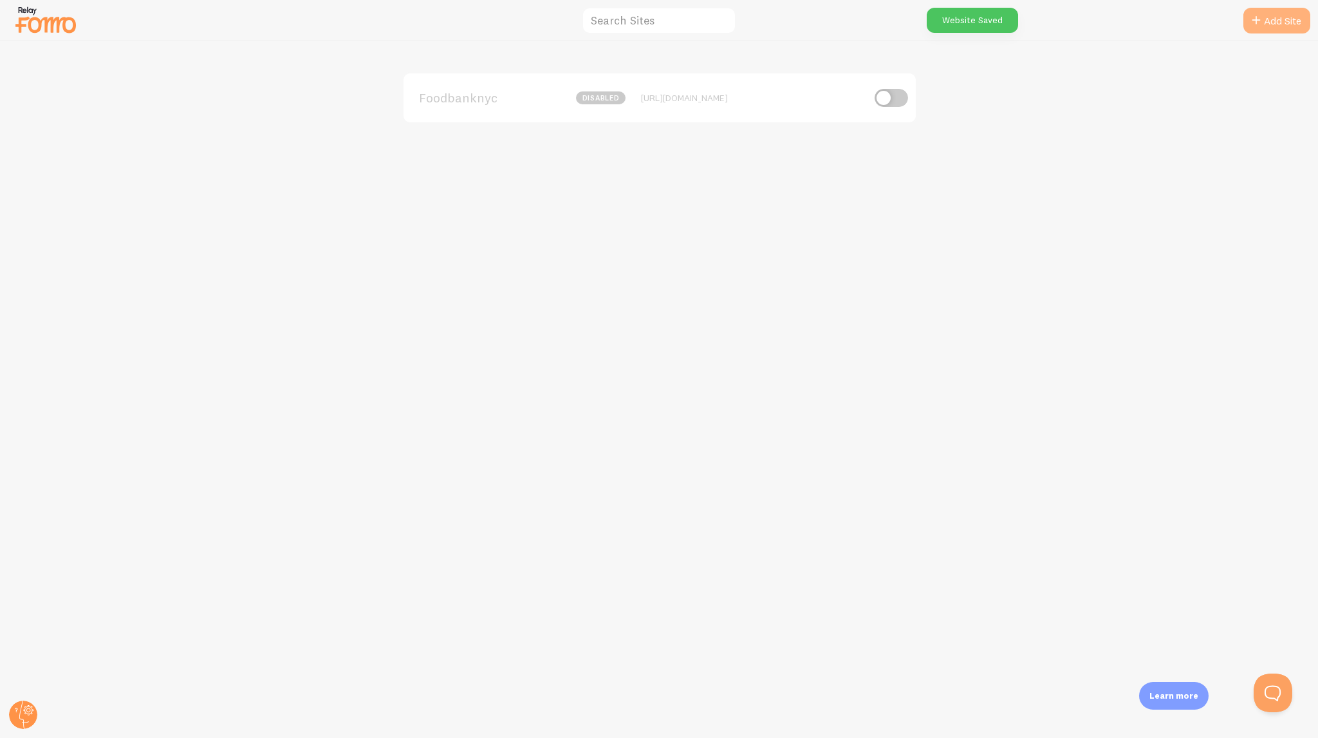
click at [1254, 19] on icon at bounding box center [1256, 20] width 15 height 15
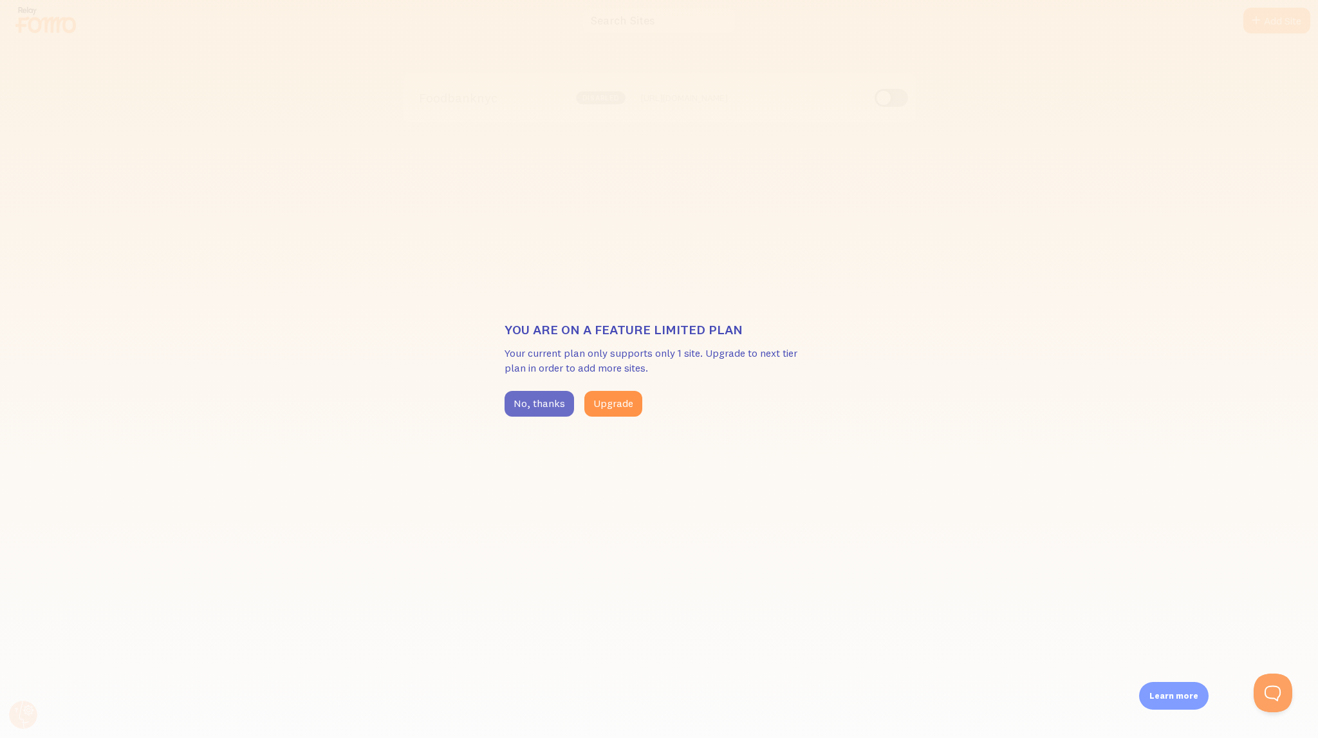
click at [547, 403] on button "No, thanks" at bounding box center [540, 404] width 70 height 26
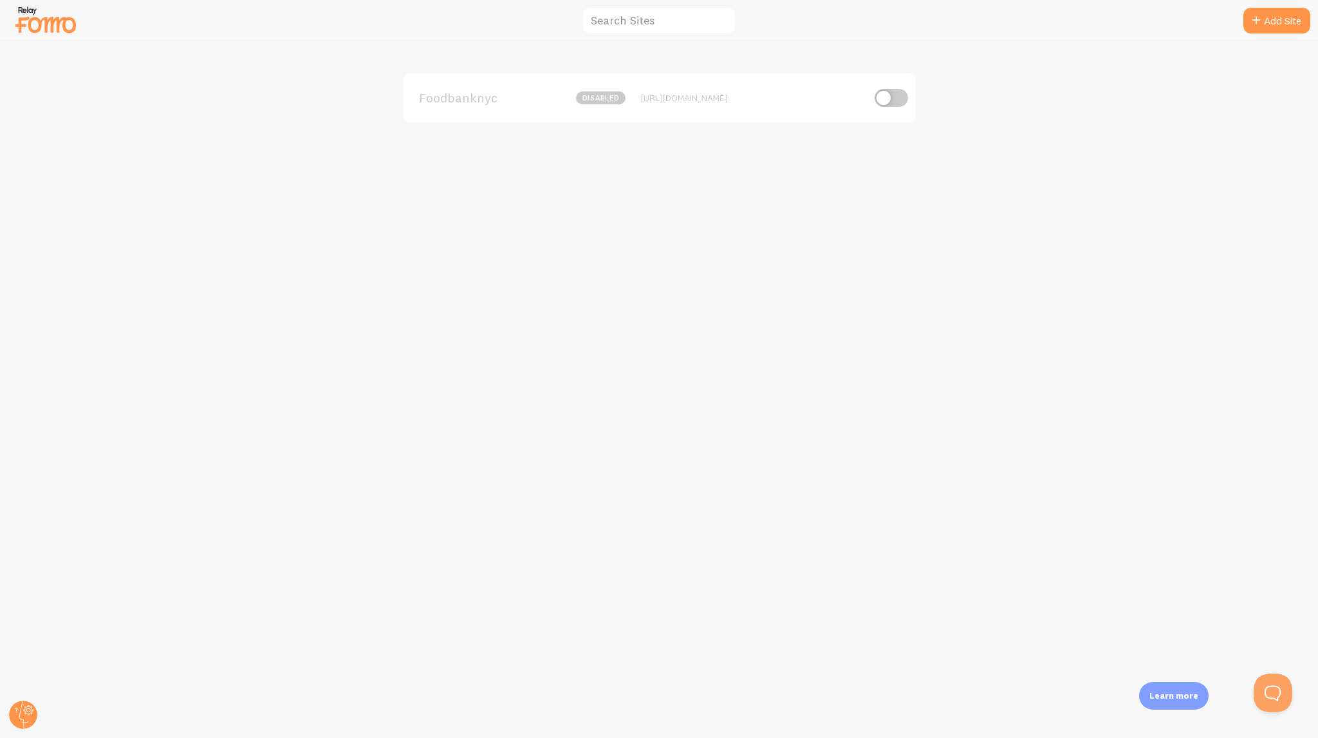
click at [613, 110] on div "Foodbanknyc disabled [URL][DOMAIN_NAME]" at bounding box center [660, 97] width 512 height 49
click at [541, 91] on div "Foodbanknyc disabled" at bounding box center [522, 97] width 207 height 13
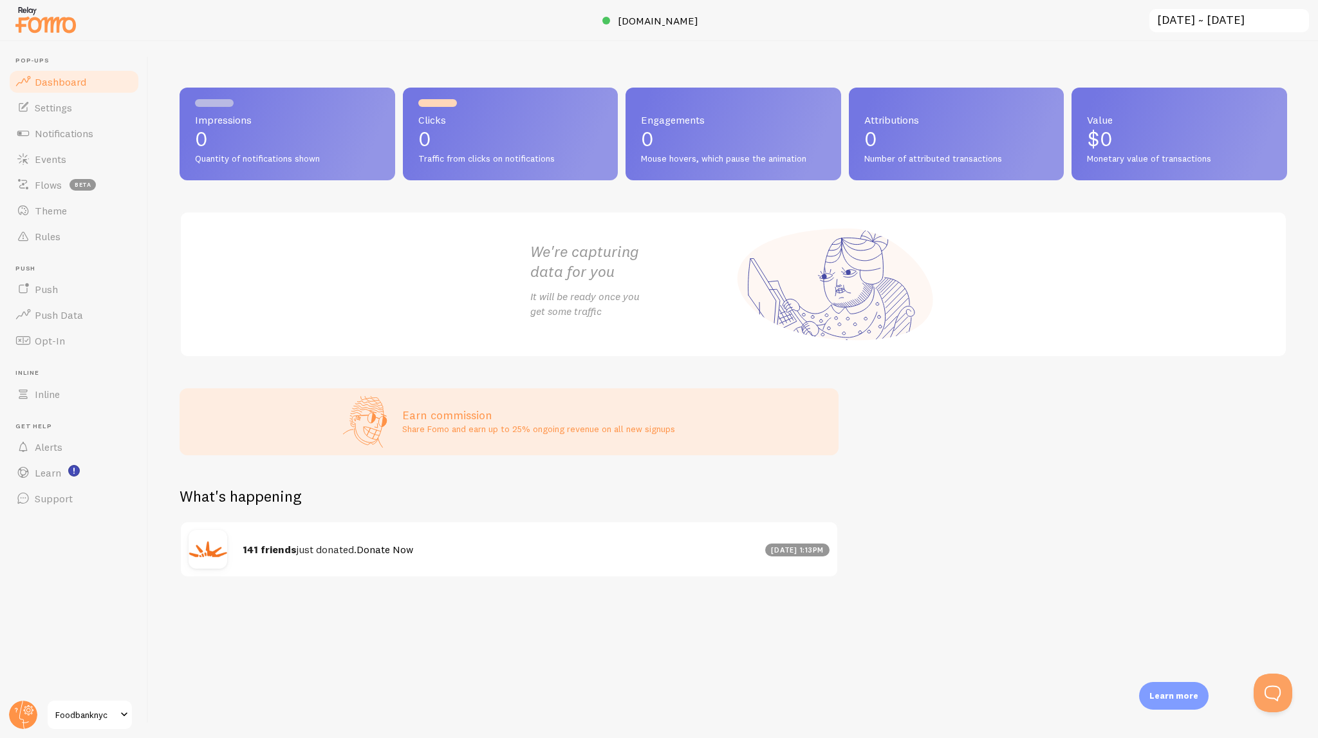
click at [87, 727] on link "Foodbanknyc" at bounding box center [89, 714] width 87 height 31
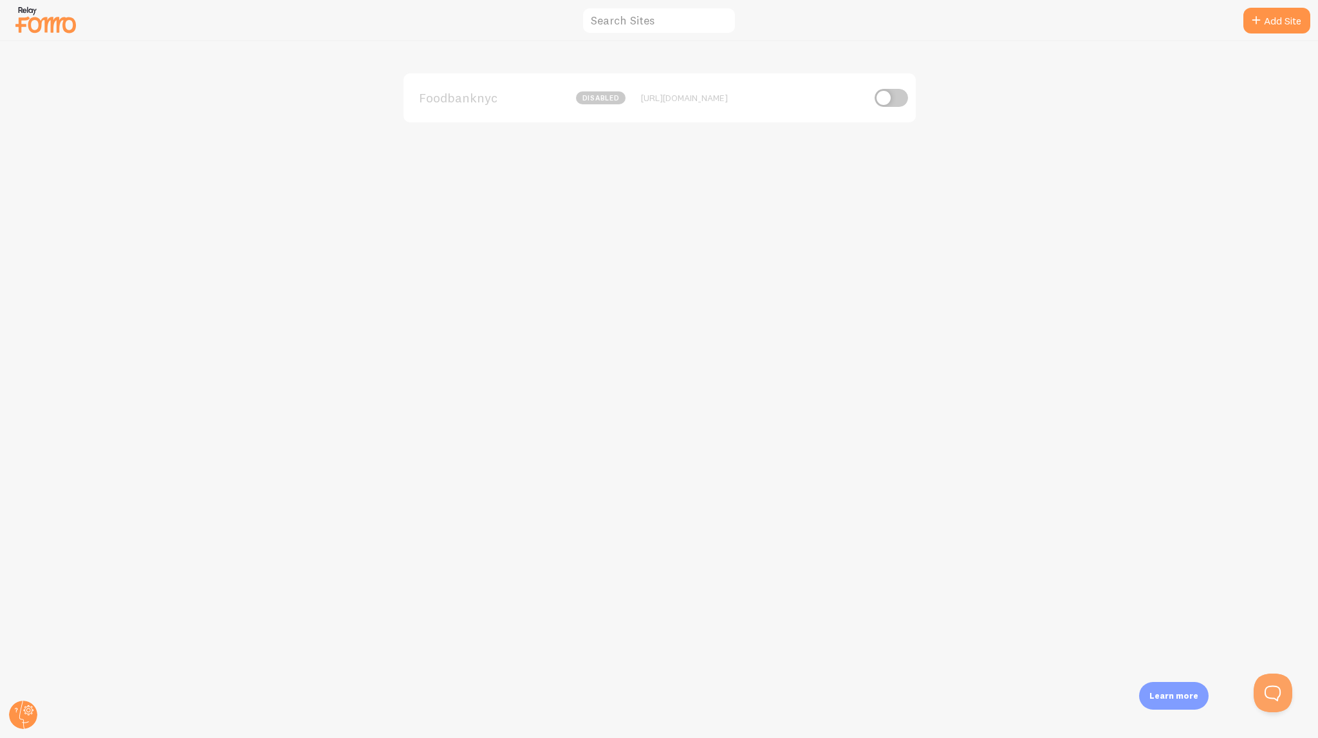
click at [850, 132] on div "Foodbanknyc disabled [URL][DOMAIN_NAME]" at bounding box center [660, 389] width 1318 height 697
click at [886, 102] on input "checkbox" at bounding box center [891, 98] width 33 height 18
checkbox input "true"
click at [597, 19] on input "text" at bounding box center [659, 21] width 155 height 28
click at [744, 100] on div "[URL][DOMAIN_NAME]" at bounding box center [752, 98] width 222 height 12
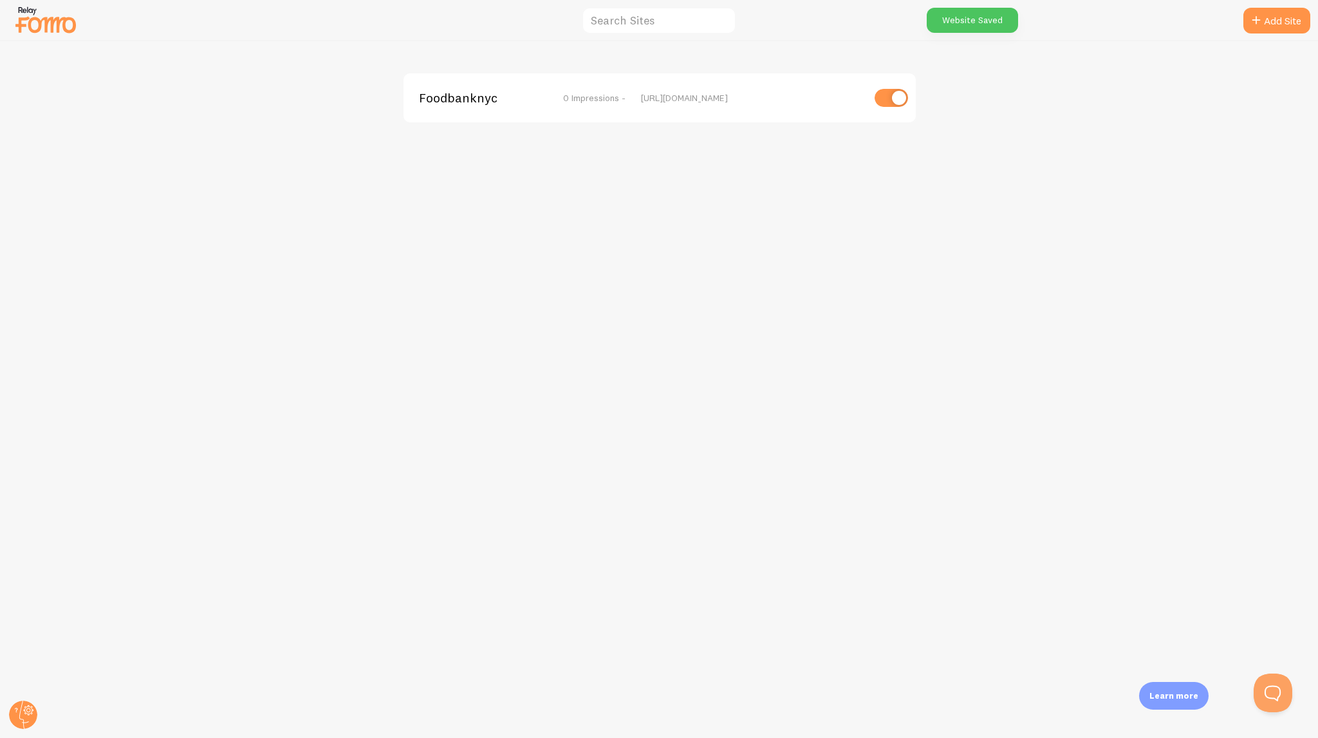
click at [582, 117] on div "Foodbanknyc 0 Impressions - [URL][DOMAIN_NAME]" at bounding box center [660, 97] width 512 height 49
click at [420, 96] on span "Foodbanknyc" at bounding box center [471, 98] width 104 height 12
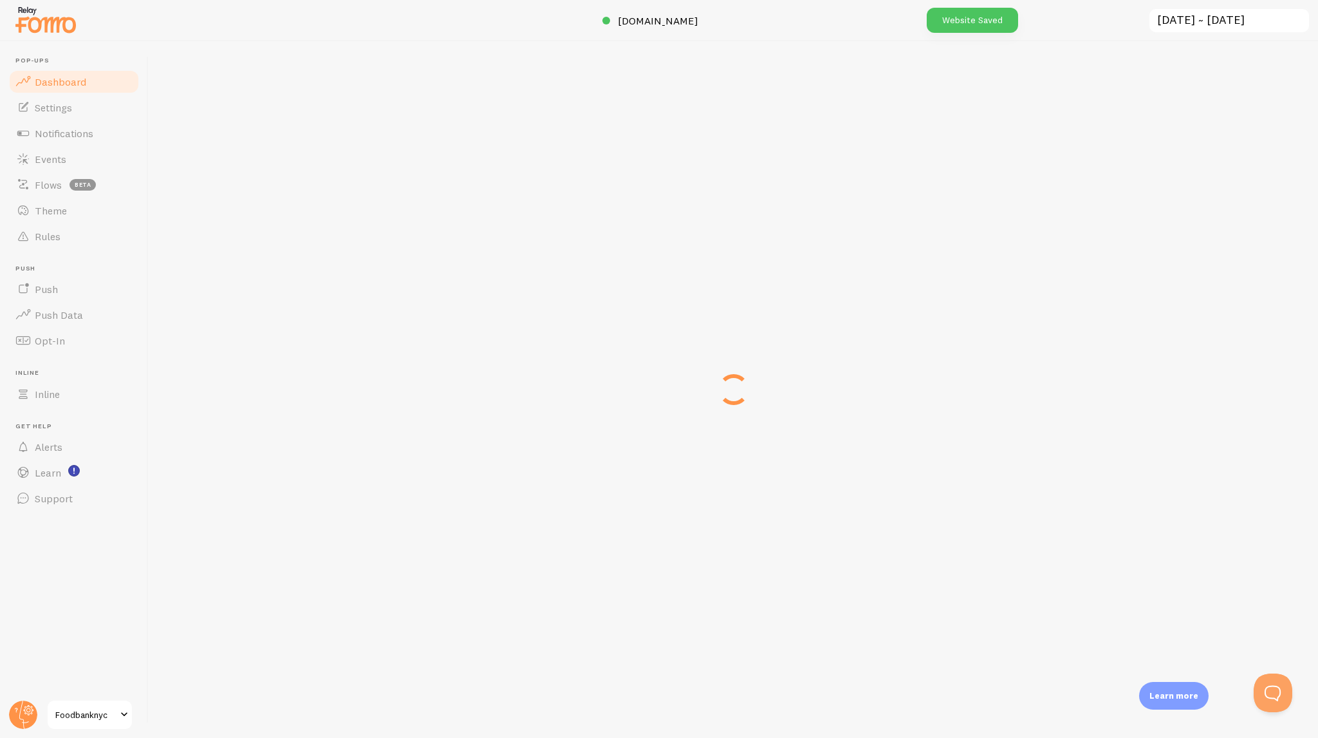
click at [441, 89] on div "[DOMAIN_NAME] [DATE] ~ [DATE] previous 7 days previous 30 days « ‹ » › [DATE] S…" at bounding box center [734, 389] width 1170 height 697
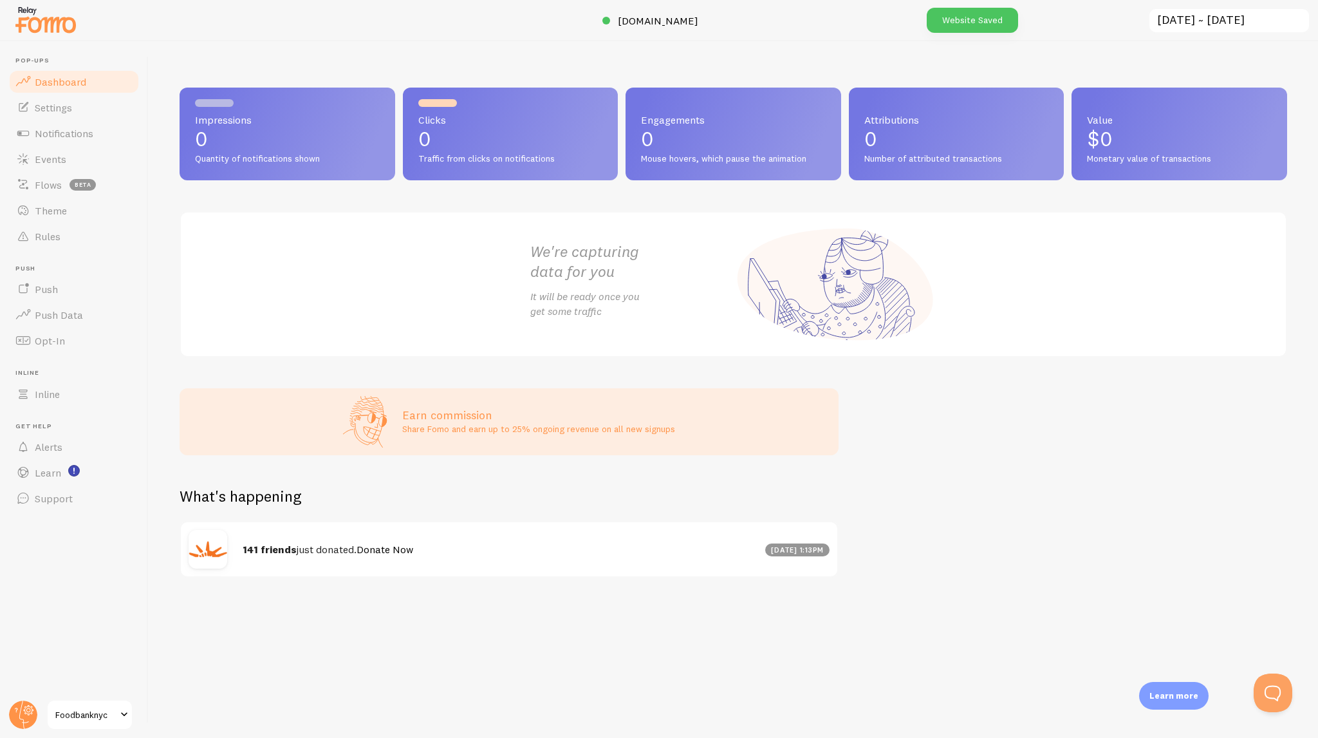
click at [377, 61] on div "Impressions 0 Quantity of notifications shown Clicks 0 Traffic from clicks on n…" at bounding box center [734, 389] width 1170 height 697
click at [713, 30] on div at bounding box center [659, 20] width 1318 height 41
click at [688, 19] on span "[DOMAIN_NAME]" at bounding box center [658, 20] width 80 height 13
click at [46, 503] on span "Support" at bounding box center [54, 498] width 38 height 13
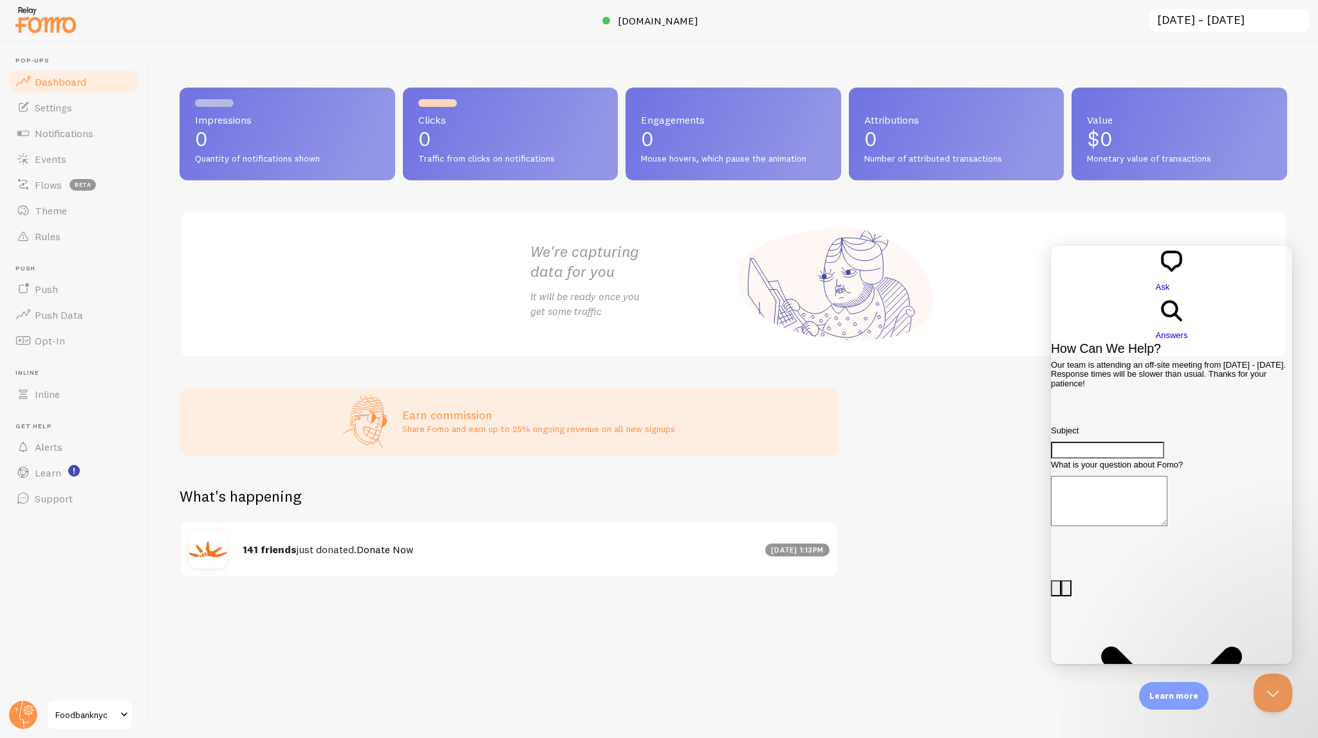
click at [1156, 288] on span "Go back" at bounding box center [1156, 293] width 0 height 10
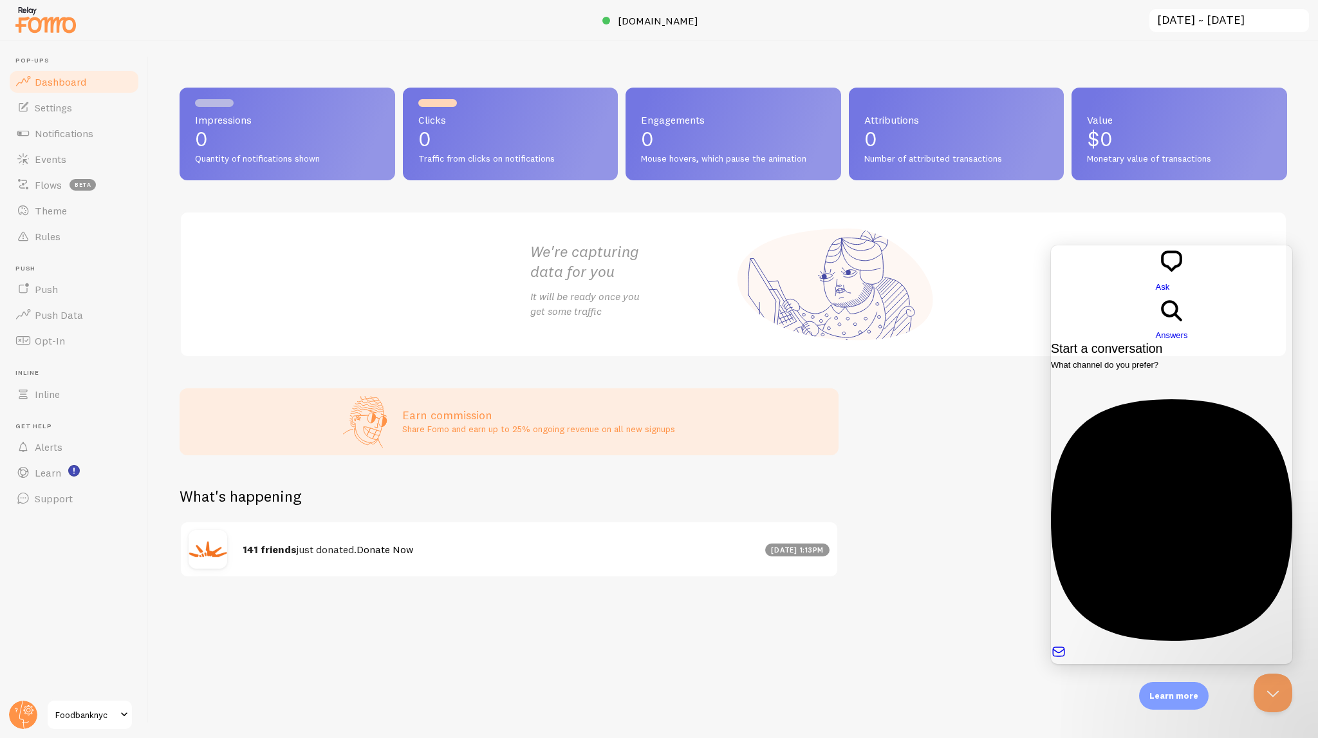
click at [1172, 294] on div "search-medium" at bounding box center [1172, 311] width 32 height 35
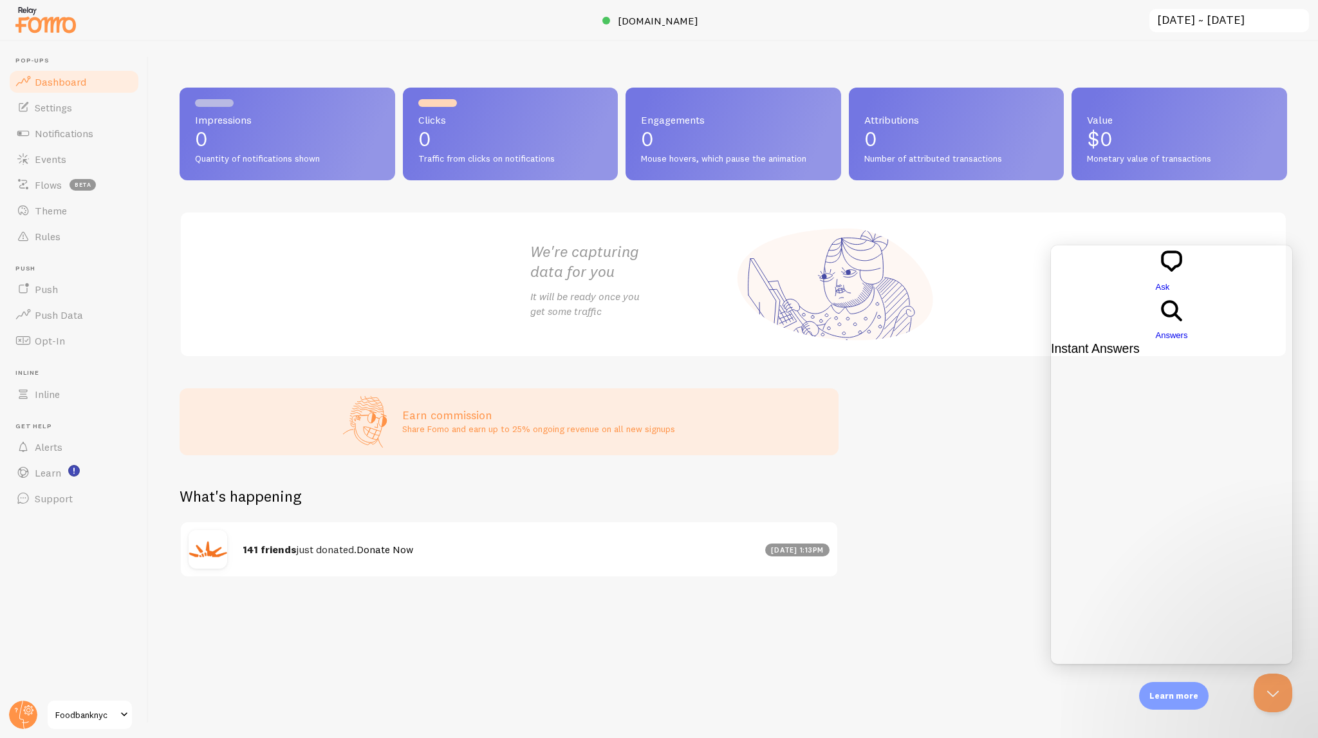
click at [1156, 282] on span "Ask" at bounding box center [1163, 287] width 14 height 10
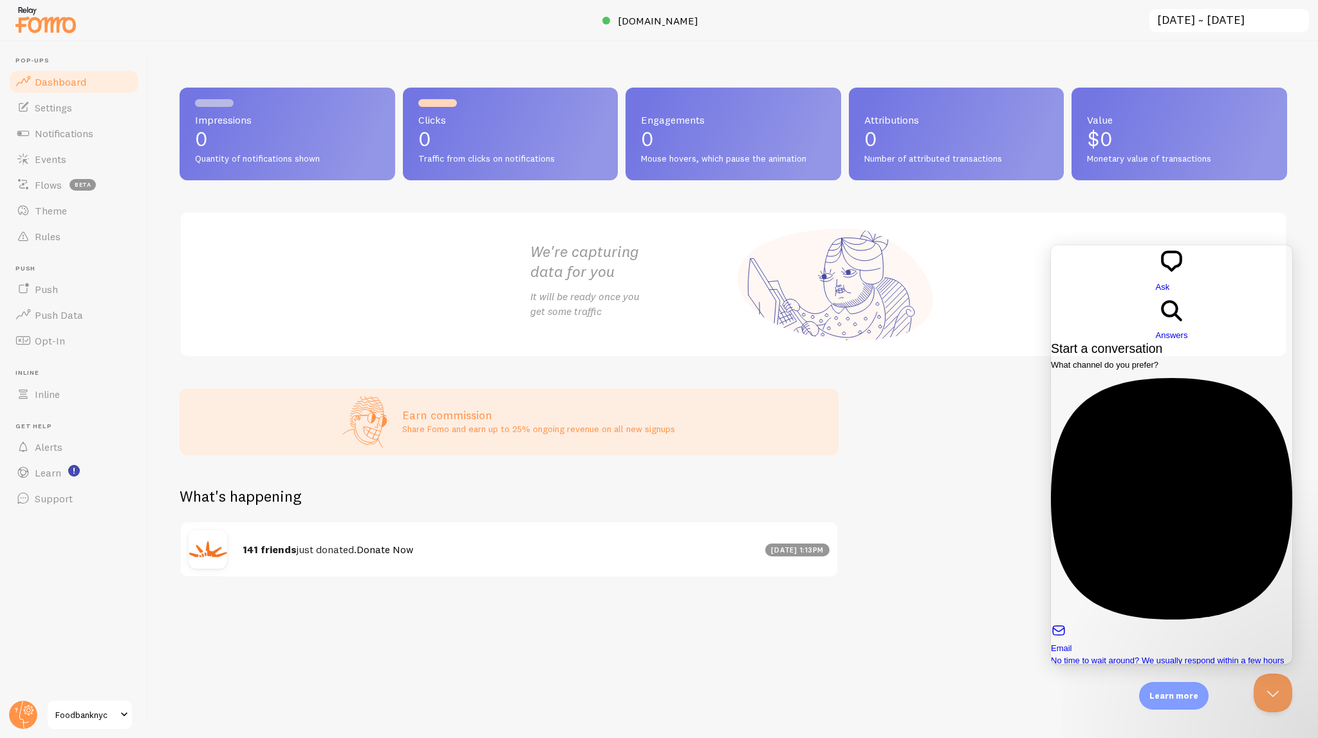
click at [837, 225] on div "We're capturing data for you It will be ready once you get some traffic" at bounding box center [734, 284] width 438 height 144
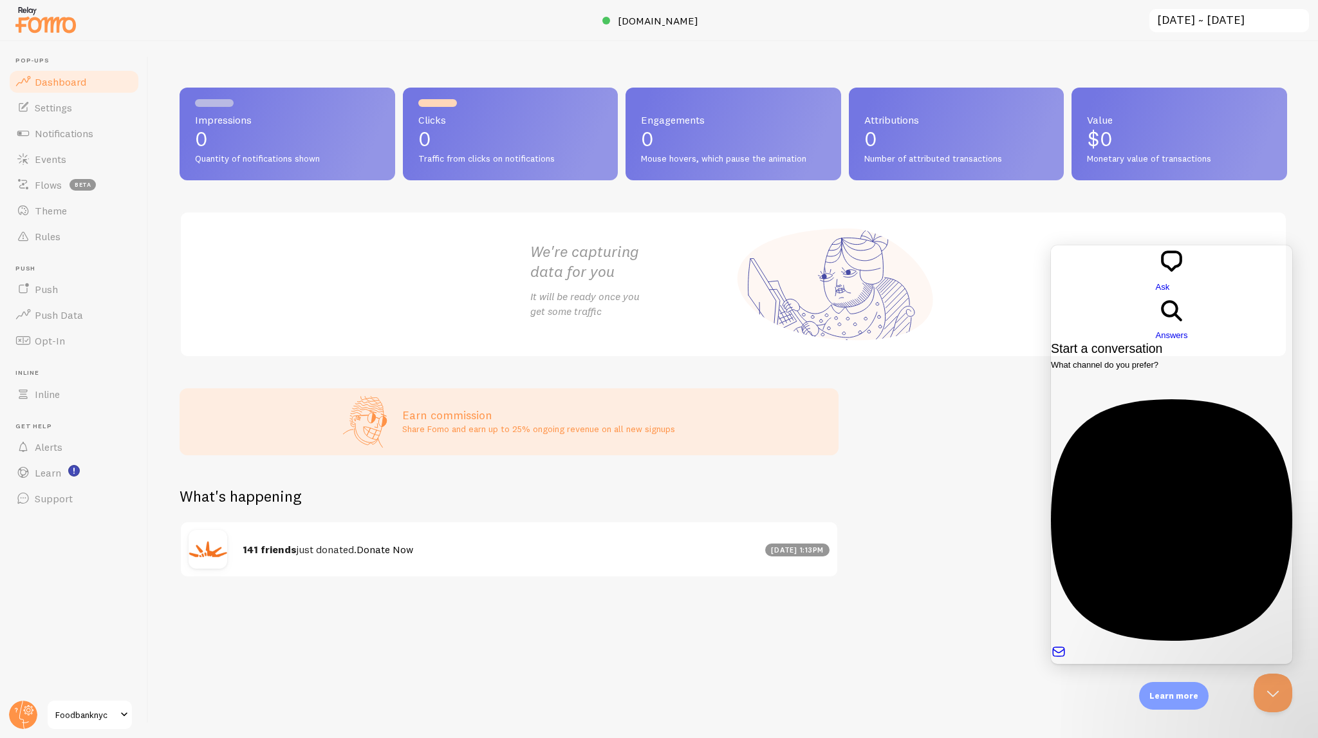
click at [0, 519] on header "Pop-ups Dashboard Settings Notifications Events Flows beta Theme Rules [GEOGRAP…" at bounding box center [74, 389] width 148 height 697
click at [59, 679] on header "Pop-ups Dashboard Settings Notifications Events Flows beta Theme Rules [GEOGRAP…" at bounding box center [74, 389] width 148 height 697
click at [35, 713] on circle at bounding box center [23, 714] width 28 height 28
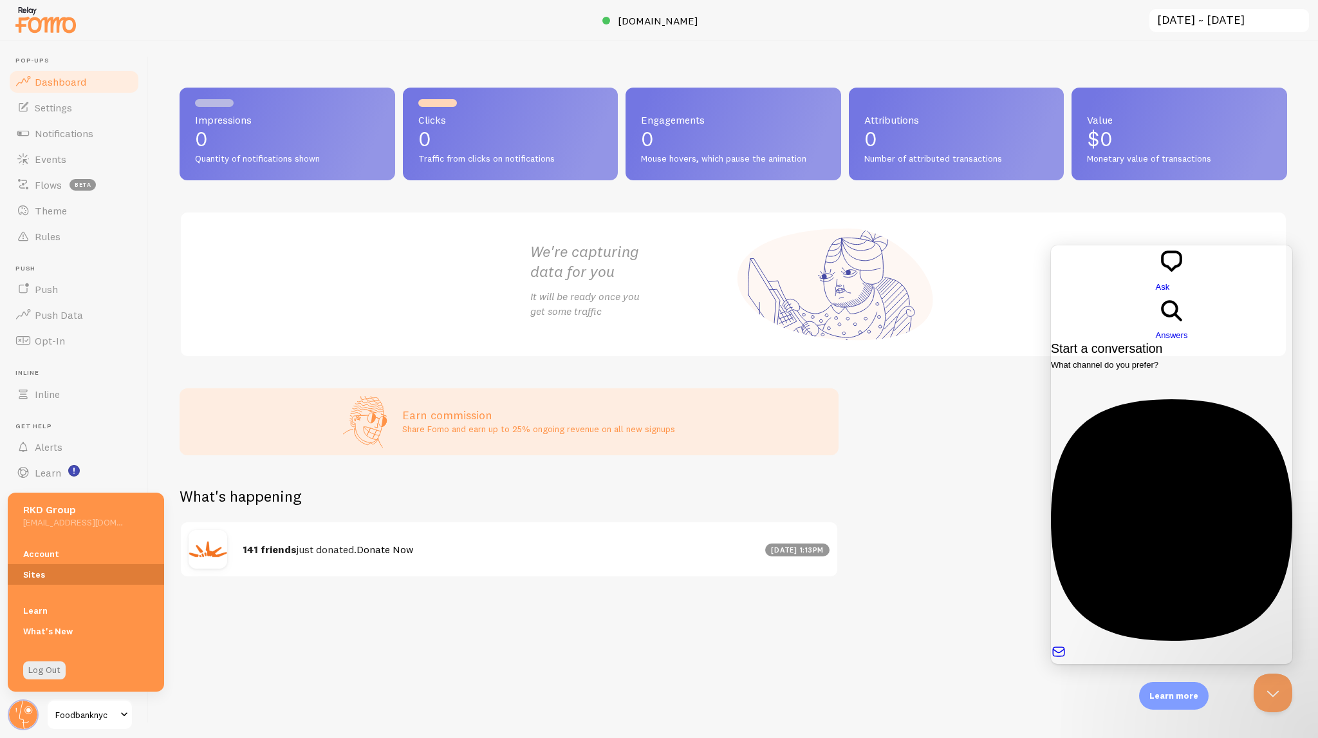
click at [39, 572] on link "Sites" at bounding box center [86, 574] width 156 height 21
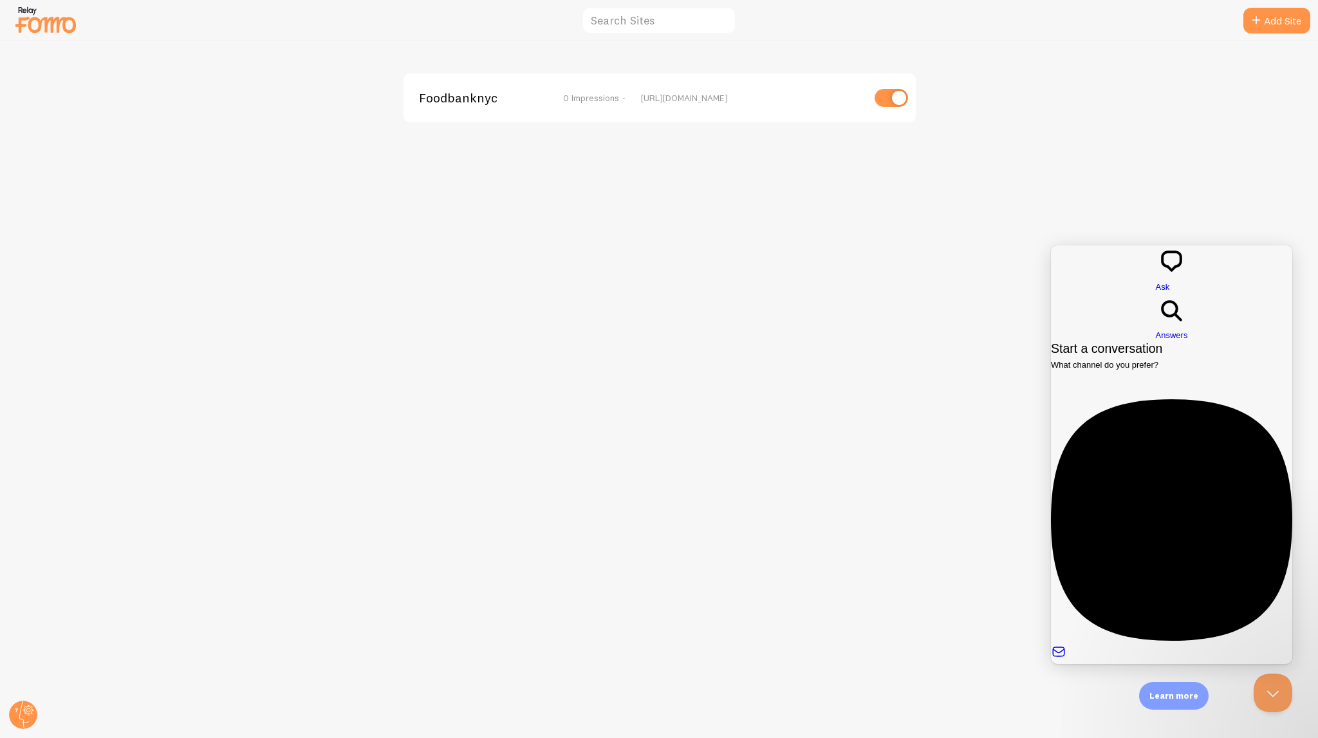
click at [709, 94] on div "[URL][DOMAIN_NAME]" at bounding box center [752, 98] width 222 height 12
click at [1309, 16] on link "Add Site" at bounding box center [1277, 21] width 67 height 26
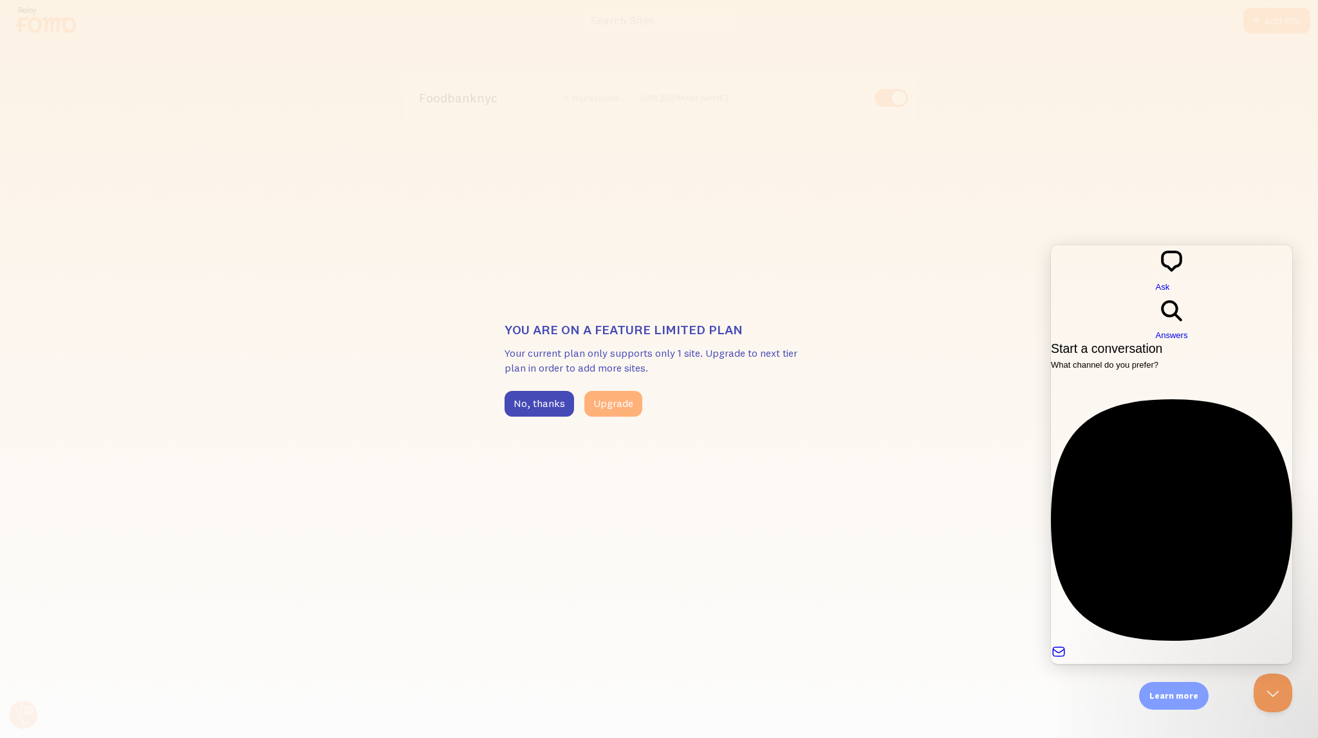
click at [621, 395] on button "Upgrade" at bounding box center [614, 404] width 58 height 26
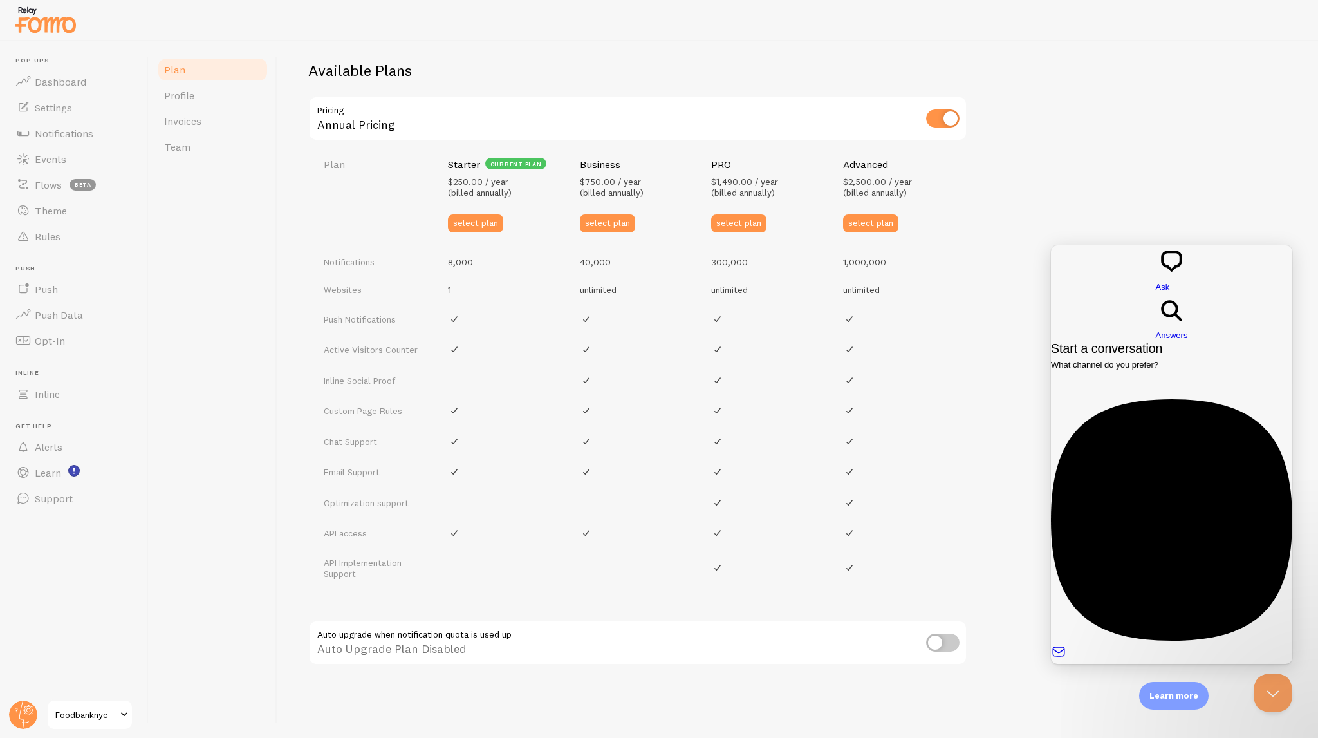
scroll to position [447, 0]
click at [943, 124] on input "checkbox" at bounding box center [942, 117] width 33 height 18
checkbox input "false"
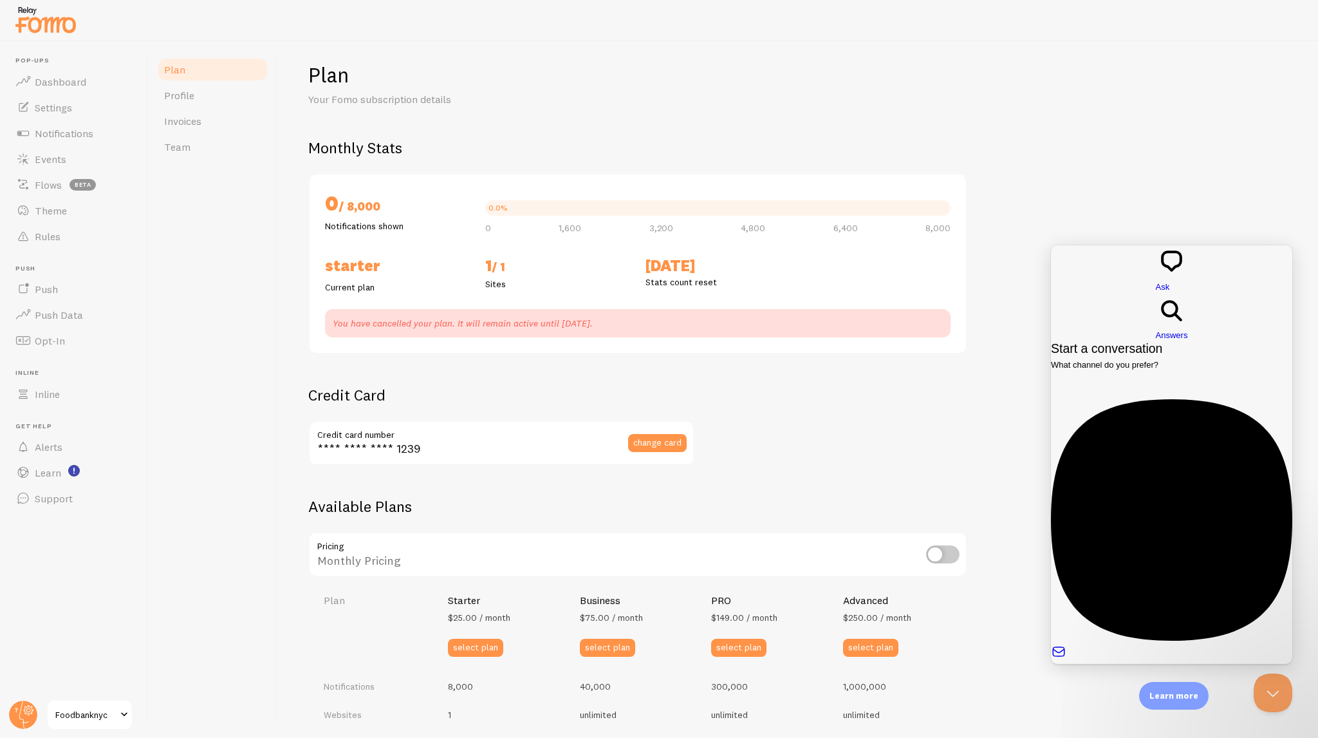
scroll to position [0, 0]
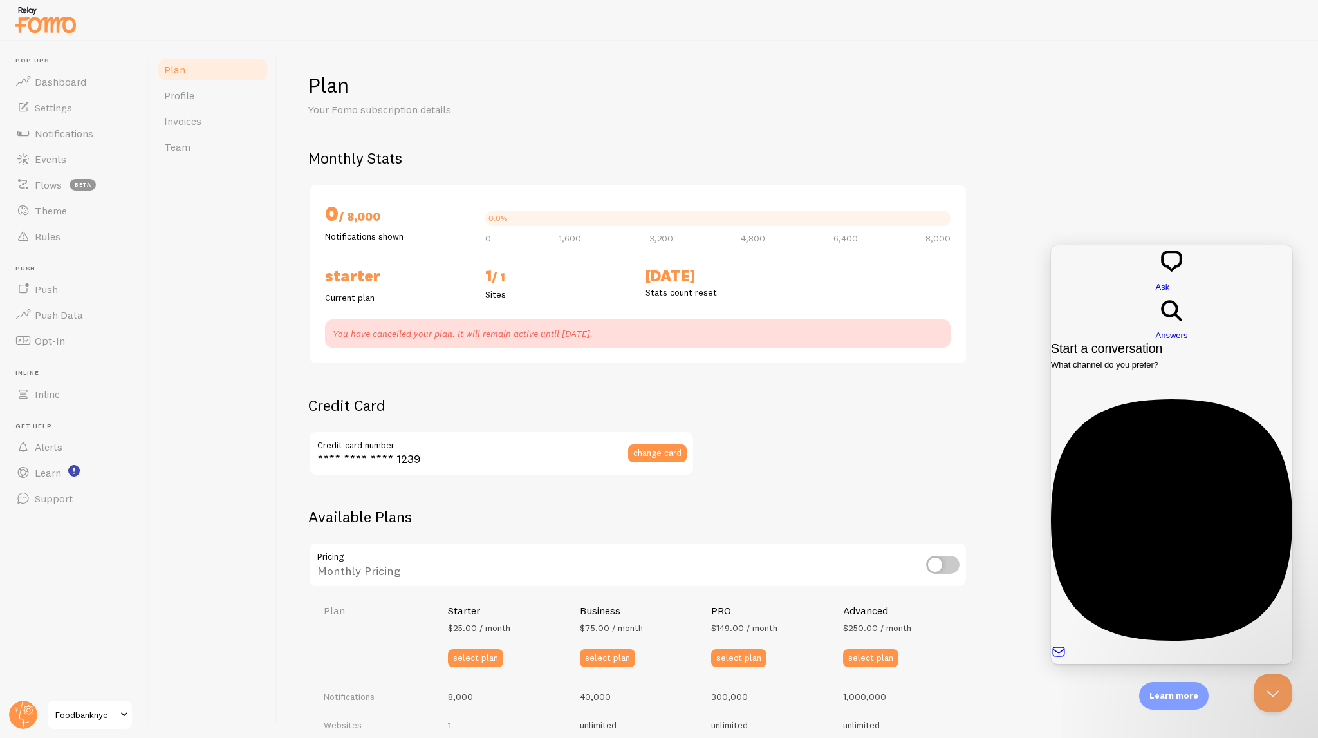
click at [487, 142] on div "Plan Your Fomo subscription details Monthly Stats 0 / 8,000 Notifications shown…" at bounding box center [797, 610] width 979 height 1076
click at [184, 98] on span "Profile" at bounding box center [179, 95] width 30 height 13
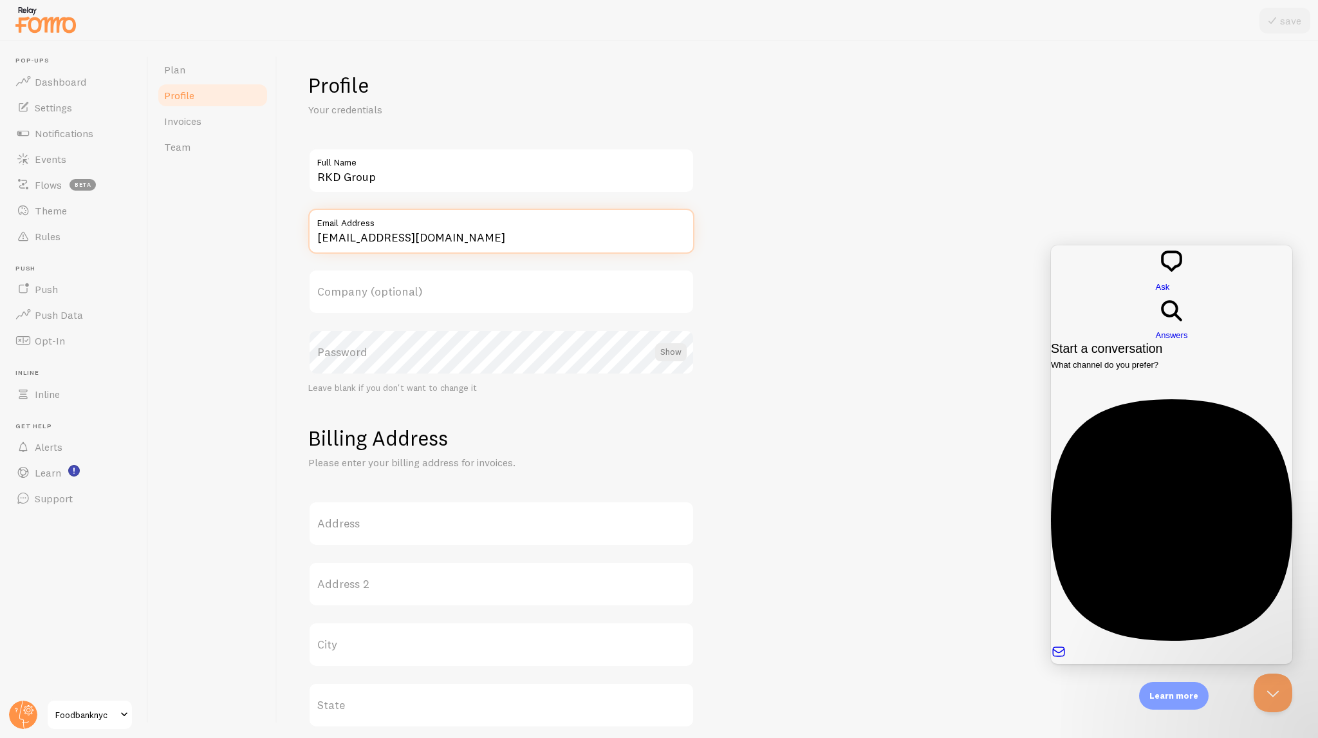
click at [515, 240] on input "[EMAIL_ADDRESS][DOMAIN_NAME]" at bounding box center [501, 231] width 386 height 45
drag, startPoint x: 523, startPoint y: 229, endPoint x: 314, endPoint y: 223, distance: 209.3
click at [314, 223] on label "Email Address" at bounding box center [501, 220] width 386 height 22
click at [610, 235] on input "digital_solutionEmail [EMAIL_ADDRESS][DOMAIN_NAME]" at bounding box center [501, 231] width 386 height 45
paste input "+fbnyc"
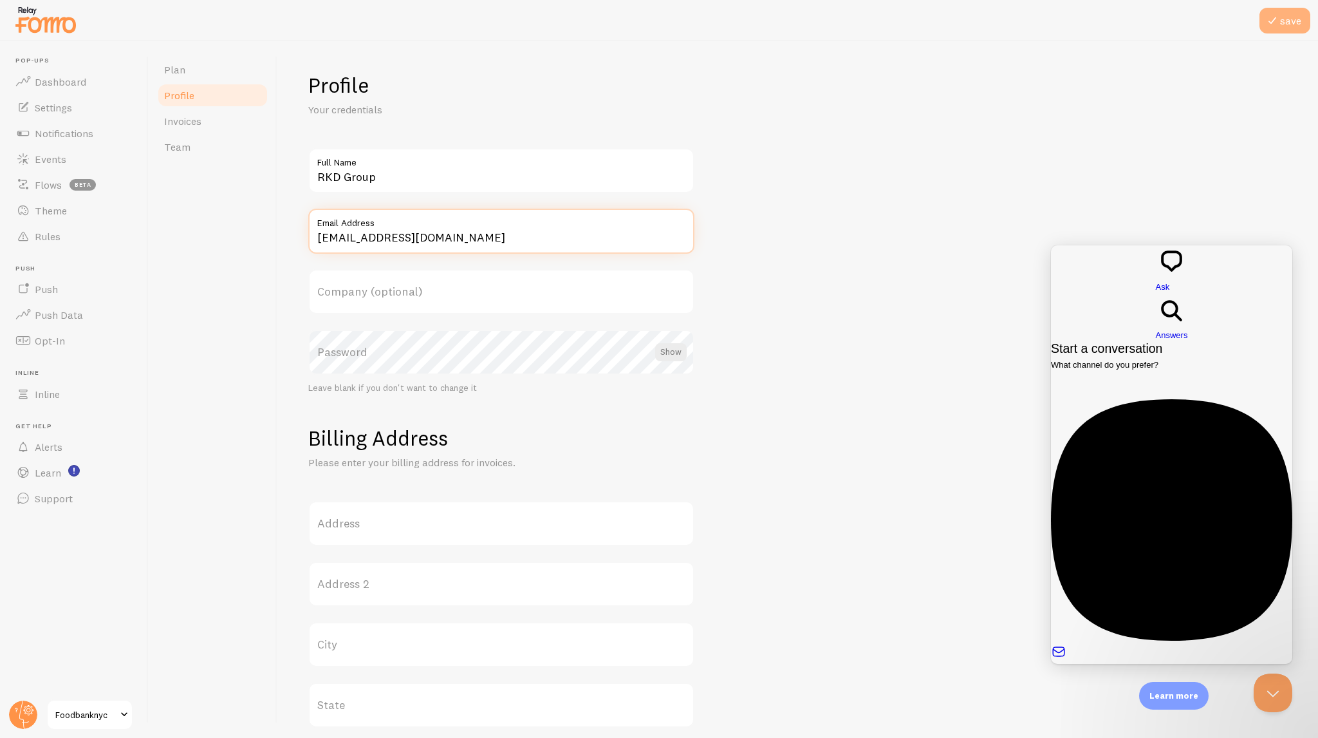
type input "[EMAIL_ADDRESS][DOMAIN_NAME]"
click at [1284, 22] on button "save" at bounding box center [1285, 21] width 51 height 26
click at [536, 176] on input "RKD Group" at bounding box center [501, 170] width 386 height 45
click at [929, 169] on form "Profile Your credentials RKD Group Full Name [EMAIL_ADDRESS][DOMAIN_NAME] Email…" at bounding box center [797, 556] width 979 height 968
click at [65, 724] on link "Foodbanknyc" at bounding box center [89, 714] width 87 height 31
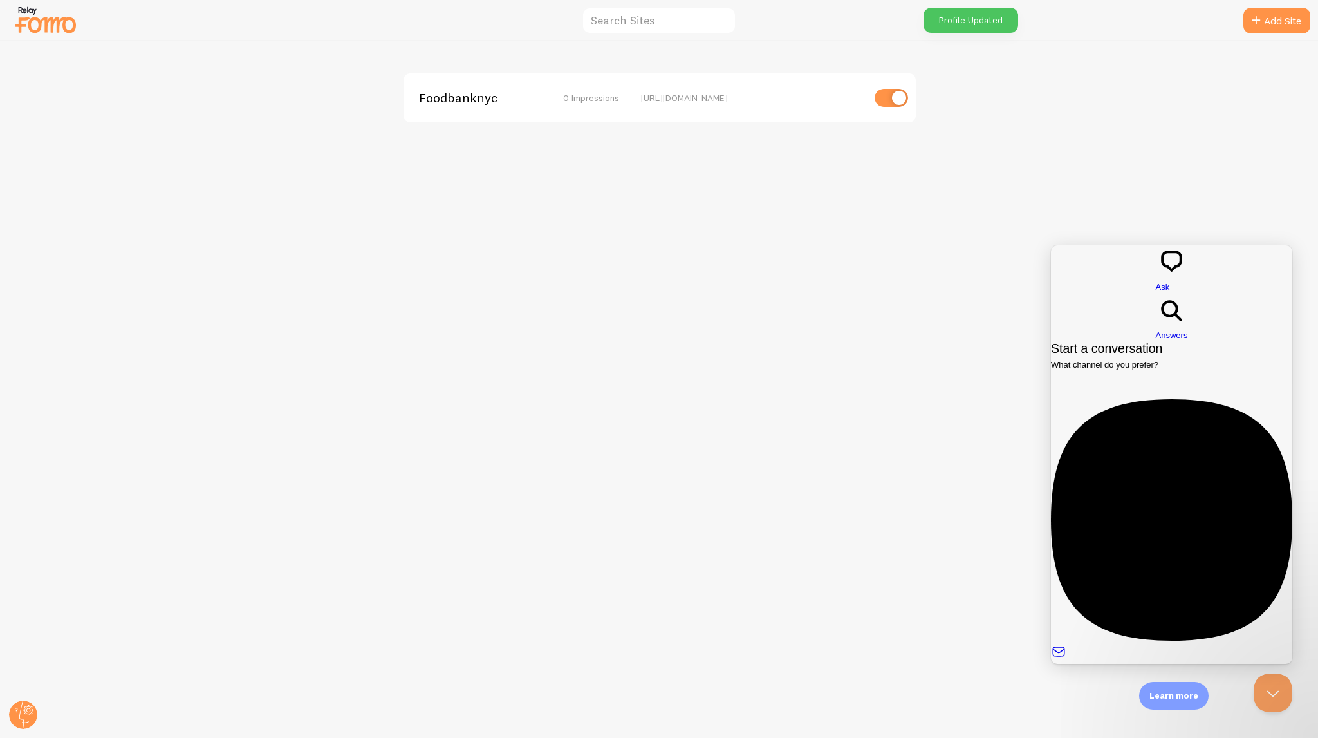
click at [744, 120] on div "Foodbanknyc 0 Impressions - [URL][DOMAIN_NAME]" at bounding box center [660, 97] width 512 height 49
click at [735, 109] on div "Foodbanknyc 0 Impressions - [URL][DOMAIN_NAME]" at bounding box center [660, 97] width 512 height 49
click at [547, 106] on div "Foodbanknyc 0 Impressions - [URL][DOMAIN_NAME]" at bounding box center [660, 97] width 512 height 49
click at [463, 104] on span "Foodbanknyc" at bounding box center [471, 98] width 104 height 12
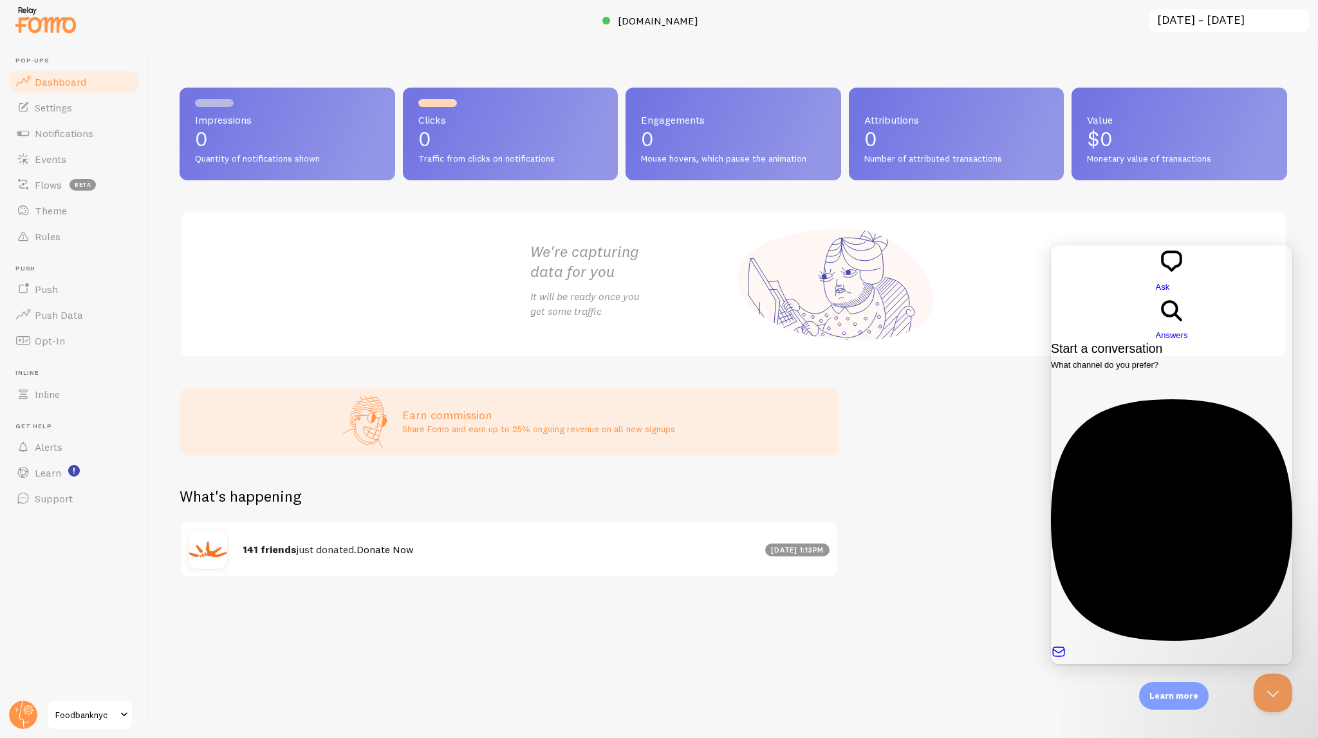
click at [650, 62] on div "Impressions 0 Quantity of notifications shown Clicks 0 Traffic from clicks on n…" at bounding box center [734, 389] width 1170 height 697
click at [59, 710] on span "Foodbanknyc" at bounding box center [85, 714] width 61 height 15
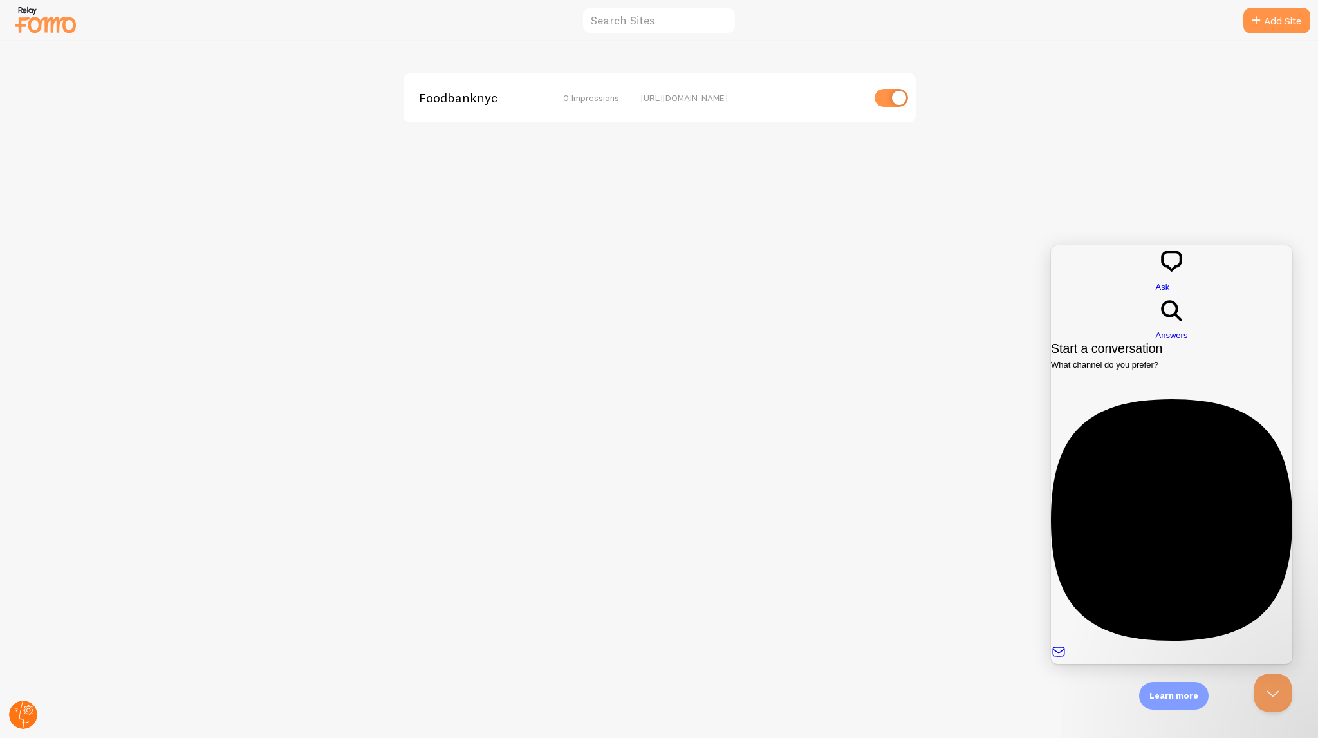
click at [29, 714] on icon at bounding box center [29, 710] width 10 height 10
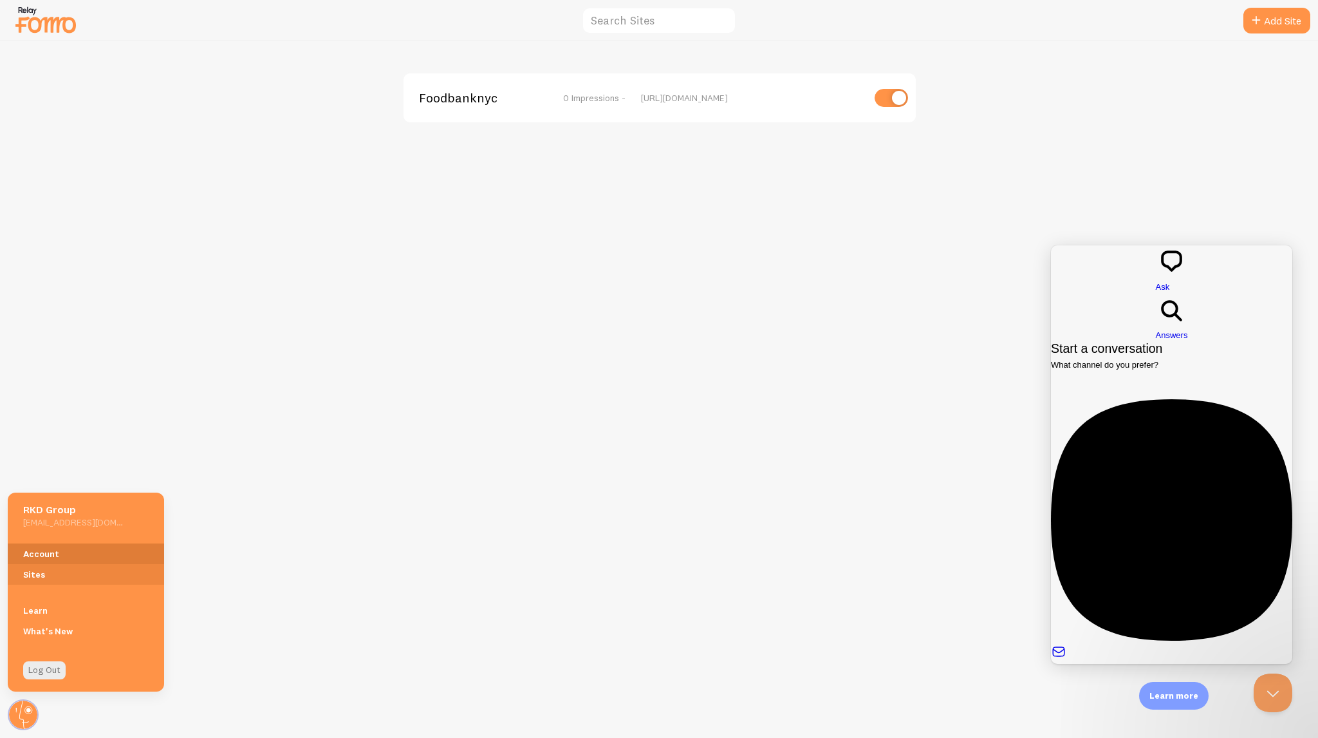
click at [64, 561] on link "Account" at bounding box center [86, 553] width 156 height 21
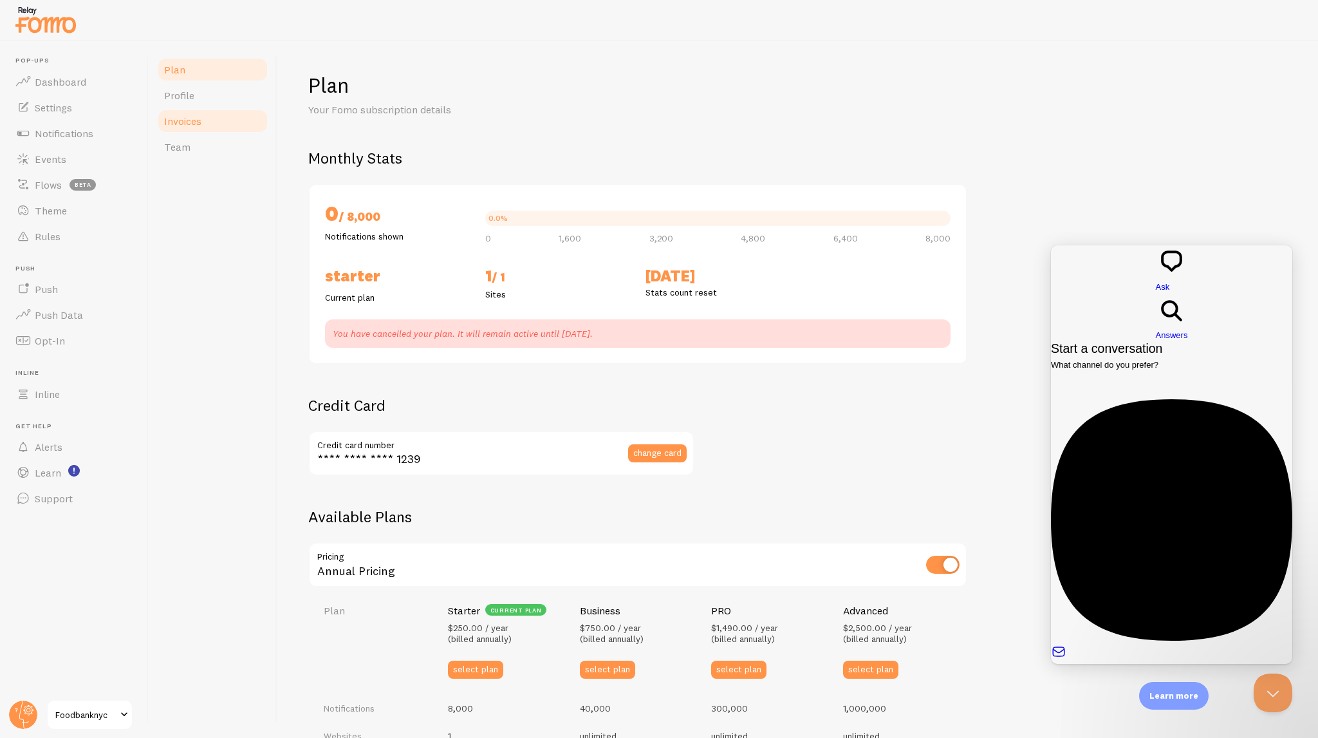
click at [203, 132] on link "Invoices" at bounding box center [212, 121] width 113 height 26
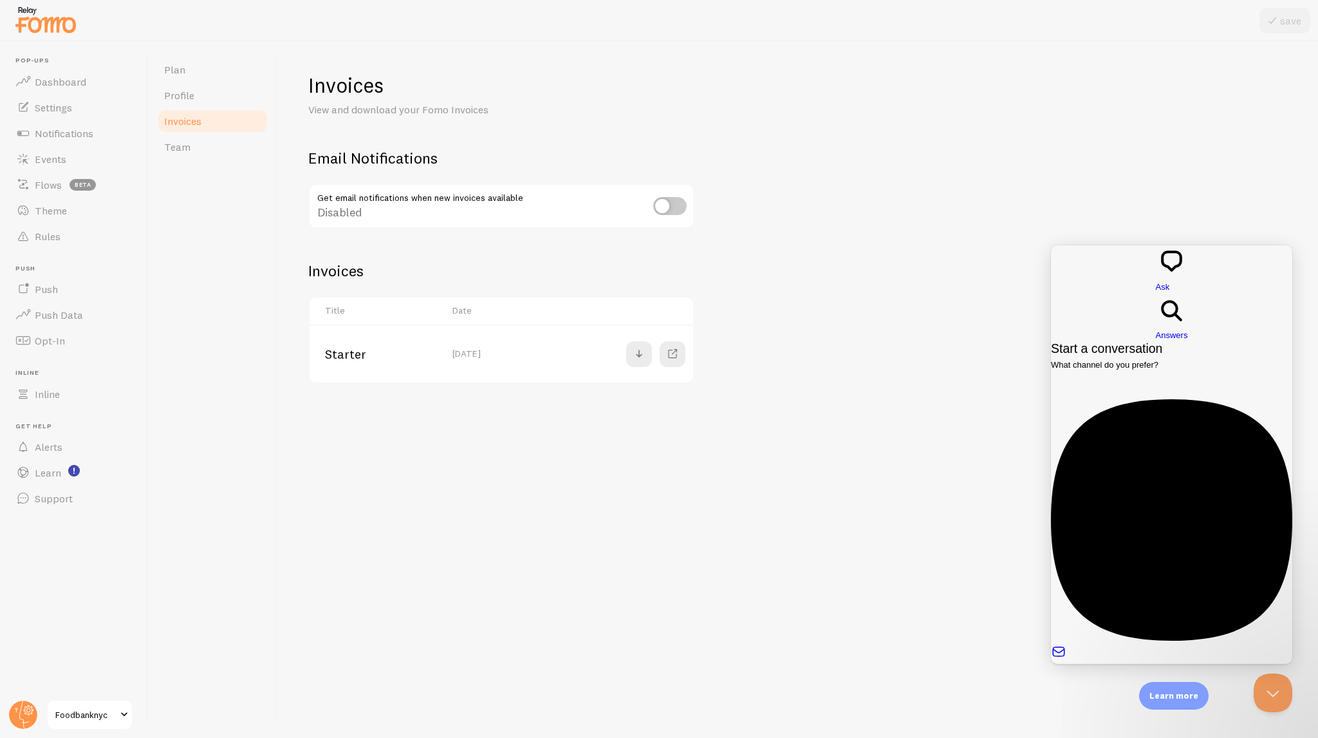
click at [198, 165] on div "Plan Profile Invoices Team" at bounding box center [213, 389] width 129 height 697
click at [196, 155] on link "Team" at bounding box center [212, 147] width 113 height 26
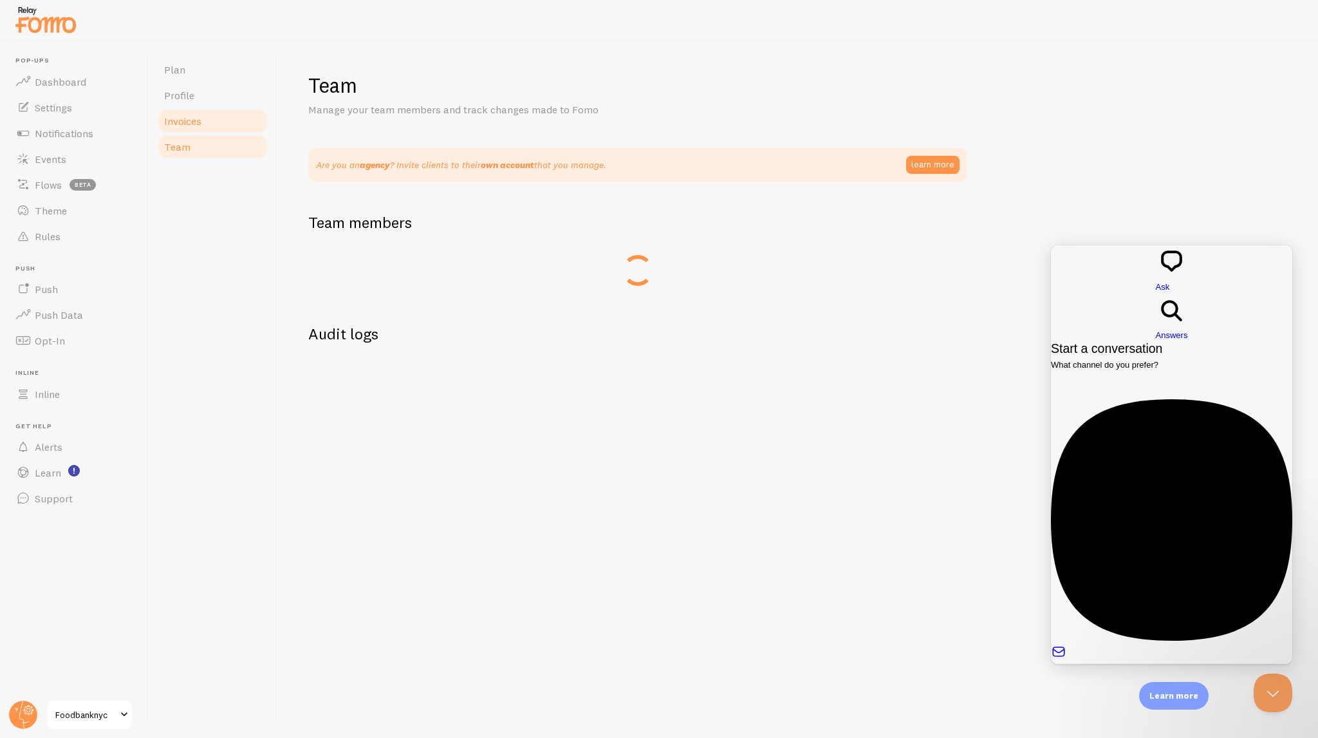
click at [187, 115] on span "Invoices" at bounding box center [182, 121] width 37 height 13
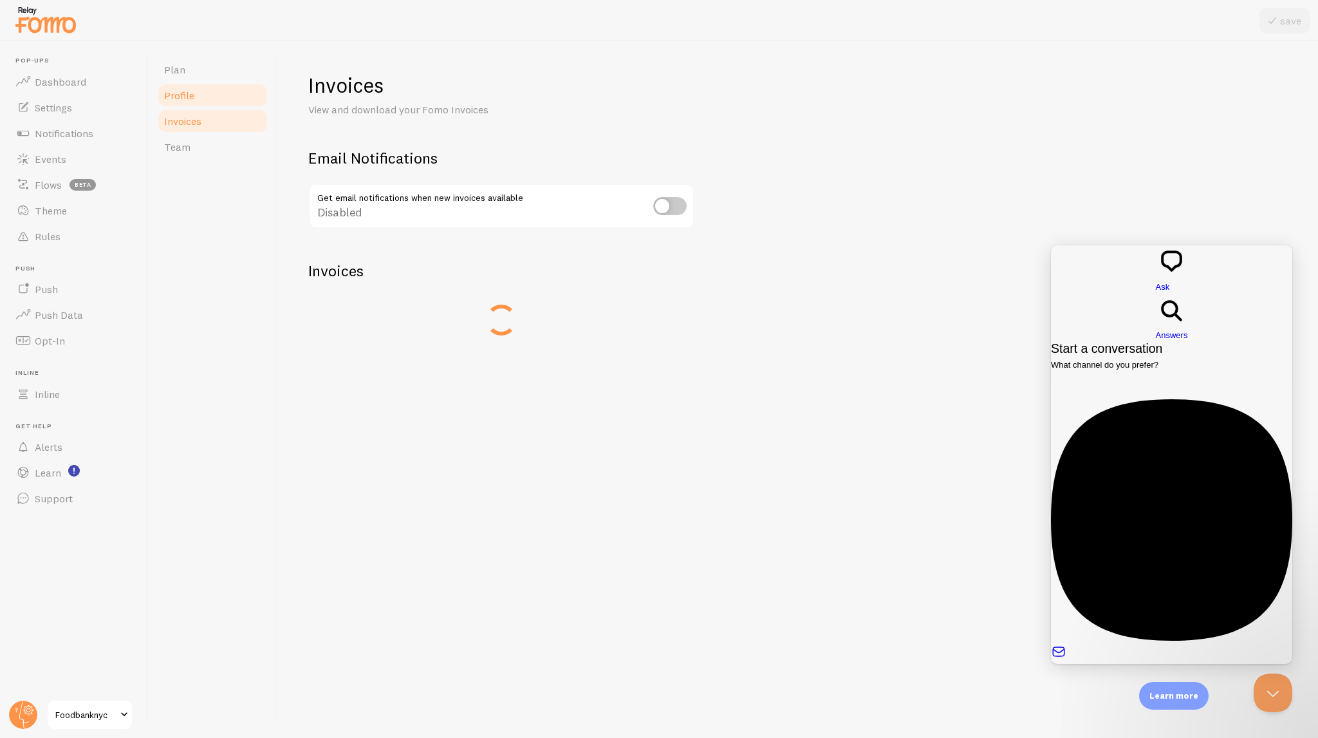
click at [186, 93] on span "Profile" at bounding box center [179, 95] width 30 height 13
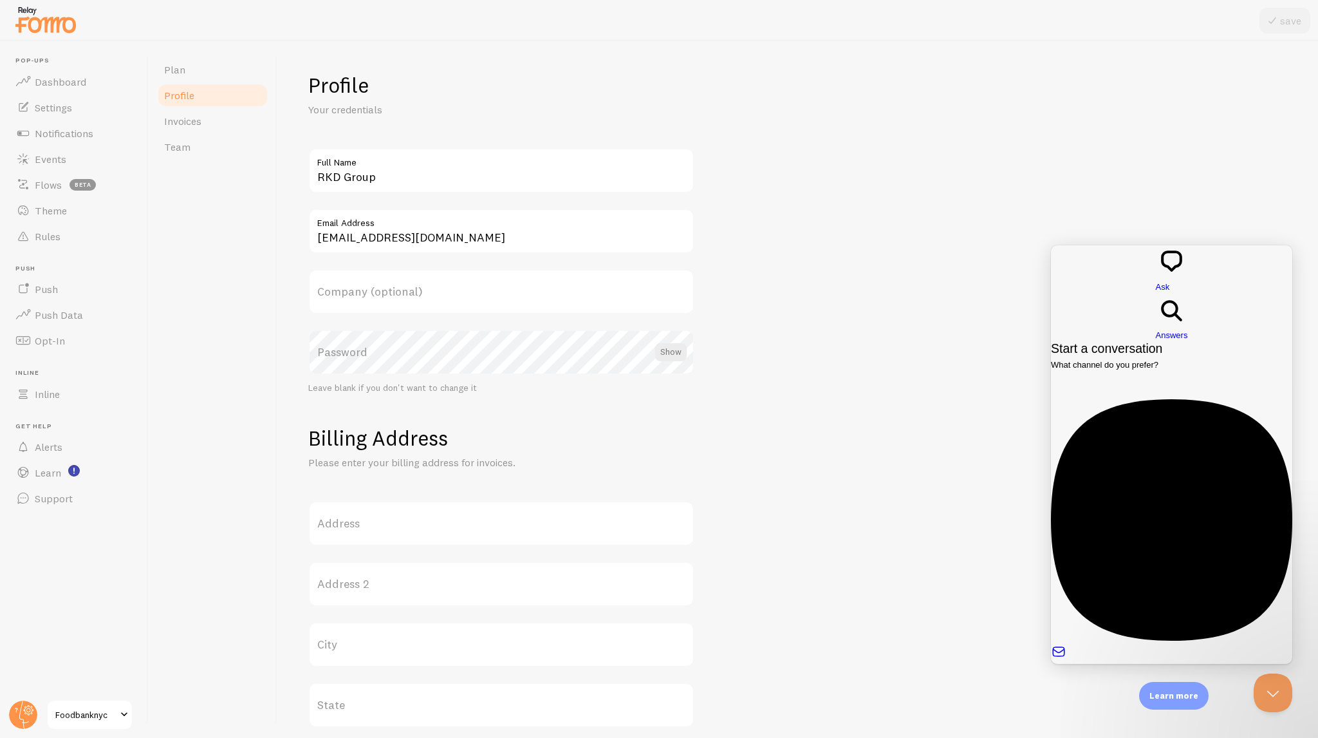
click at [94, 718] on span "Foodbanknyc" at bounding box center [85, 714] width 61 height 15
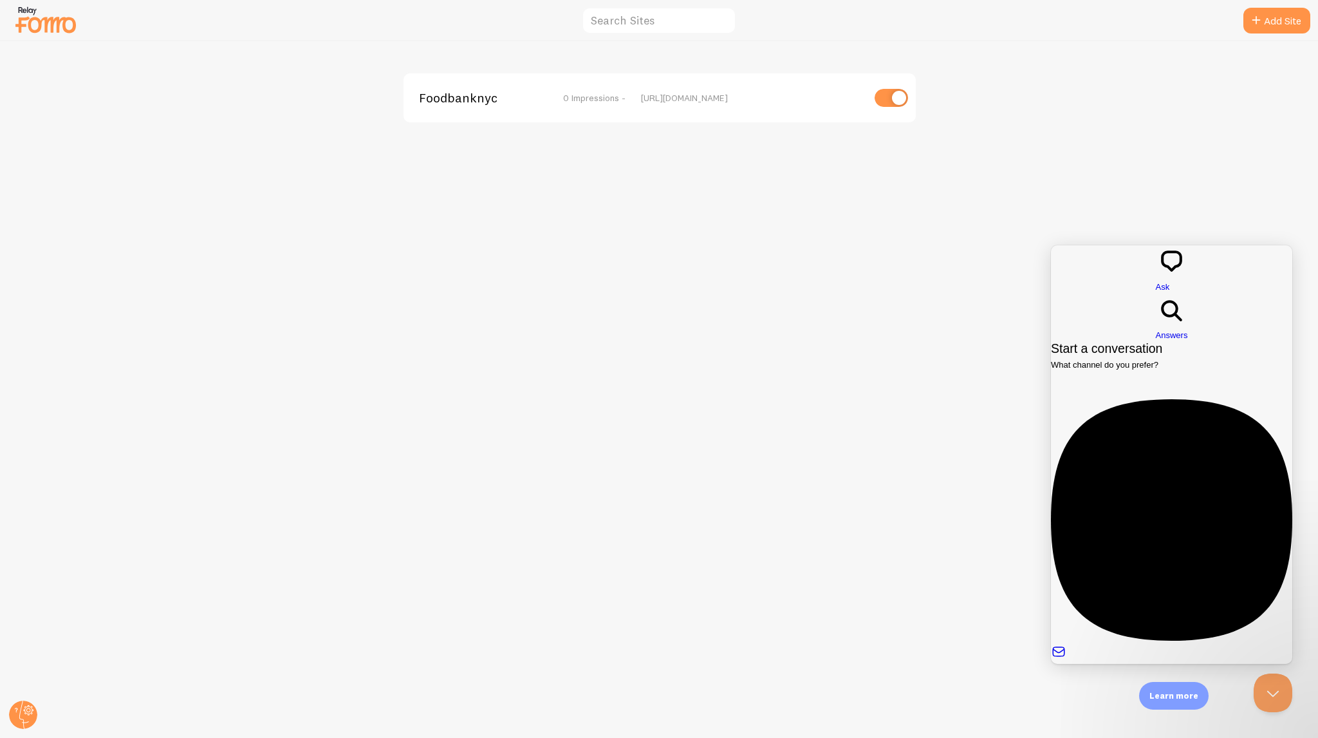
click at [612, 87] on div "Foodbanknyc 0 Impressions - [URL][DOMAIN_NAME]" at bounding box center [660, 97] width 512 height 49
click at [704, 98] on div "[URL][DOMAIN_NAME]" at bounding box center [752, 98] width 222 height 12
drag, startPoint x: 1297, startPoint y: 697, endPoint x: 1291, endPoint y: 668, distance: 30.2
click at [1297, 698] on div "Foodbanknyc 0 Impressions - [URL][DOMAIN_NAME]" at bounding box center [660, 389] width 1318 height 697
click at [1277, 697] on button "Close Beacon popover" at bounding box center [1270, 690] width 39 height 39
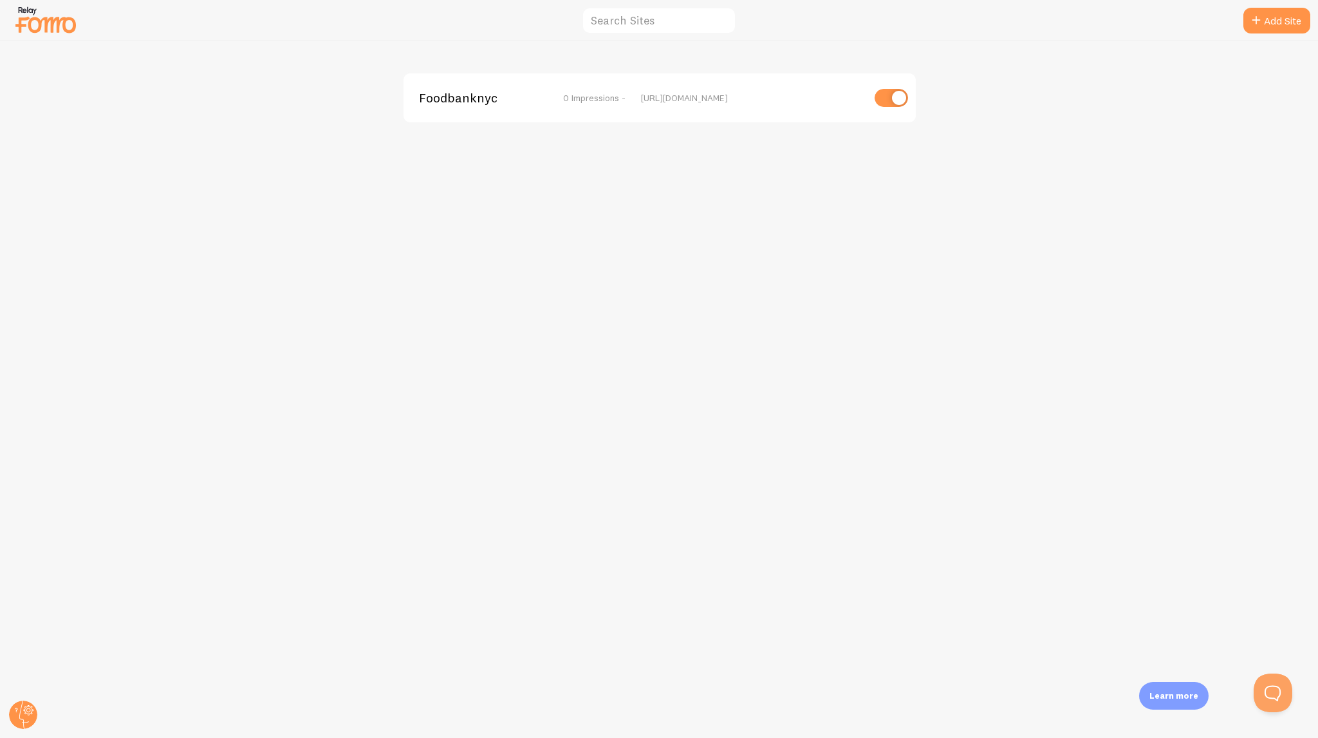
click at [1087, 130] on div "Foodbanknyc 0 Impressions - [URL][DOMAIN_NAME]" at bounding box center [660, 389] width 1318 height 697
click at [855, 94] on div "[URL][DOMAIN_NAME]" at bounding box center [752, 98] width 222 height 12
click at [826, 55] on div "Foodbanknyc 0 Impressions - [URL][DOMAIN_NAME]" at bounding box center [660, 389] width 1318 height 697
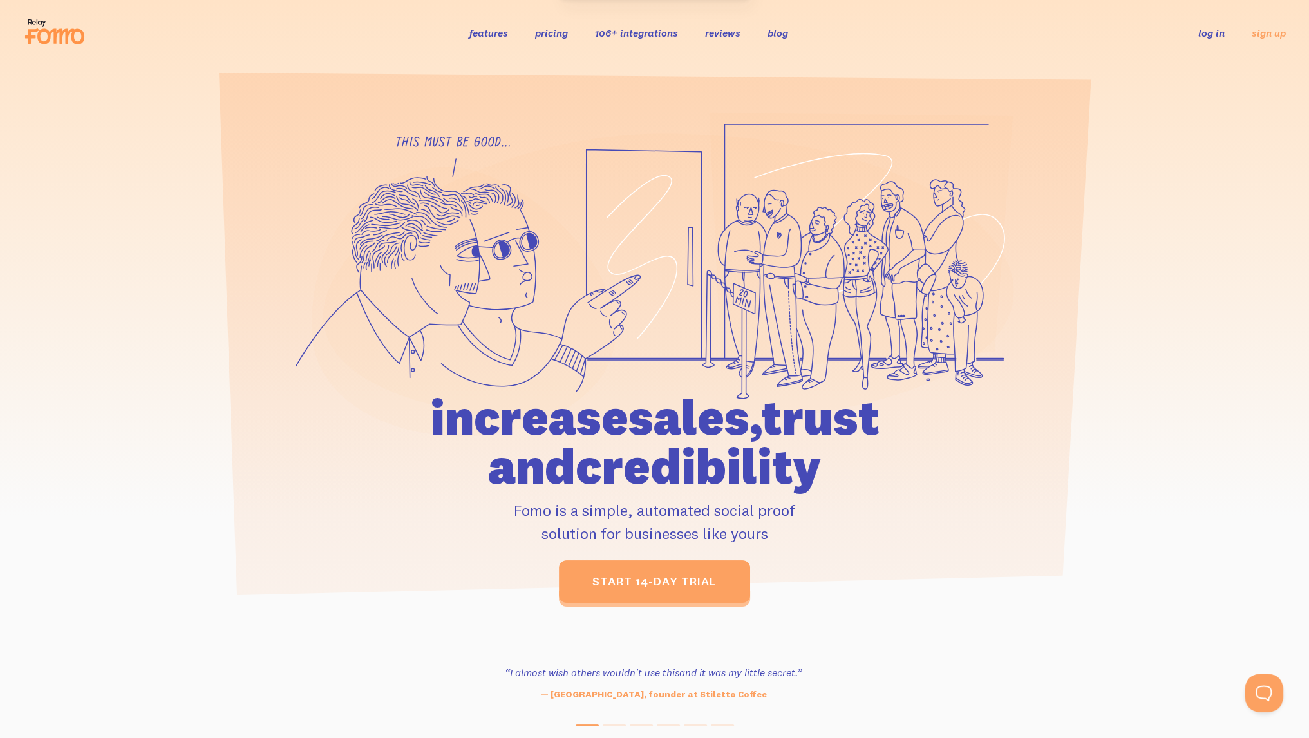
click at [1249, 344] on div at bounding box center [654, 357] width 1309 height 491
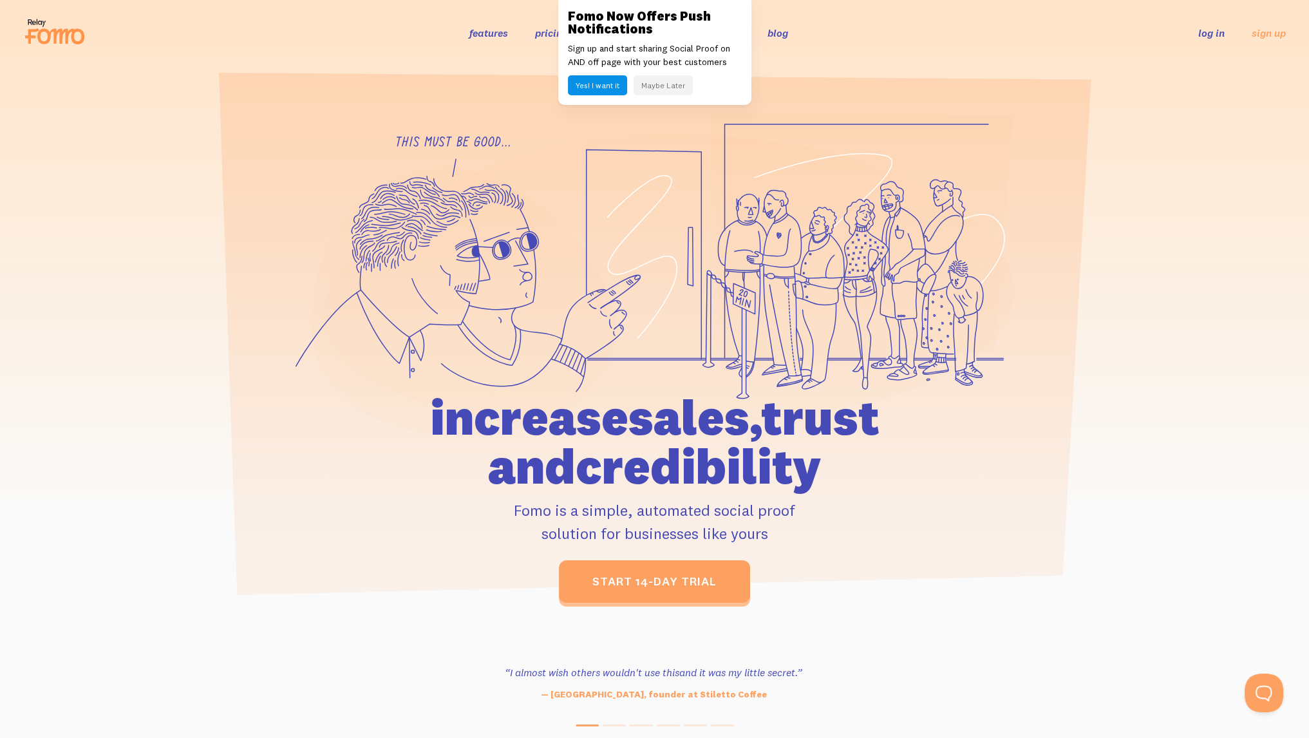
click at [659, 86] on button "Maybe Later" at bounding box center [662, 85] width 59 height 20
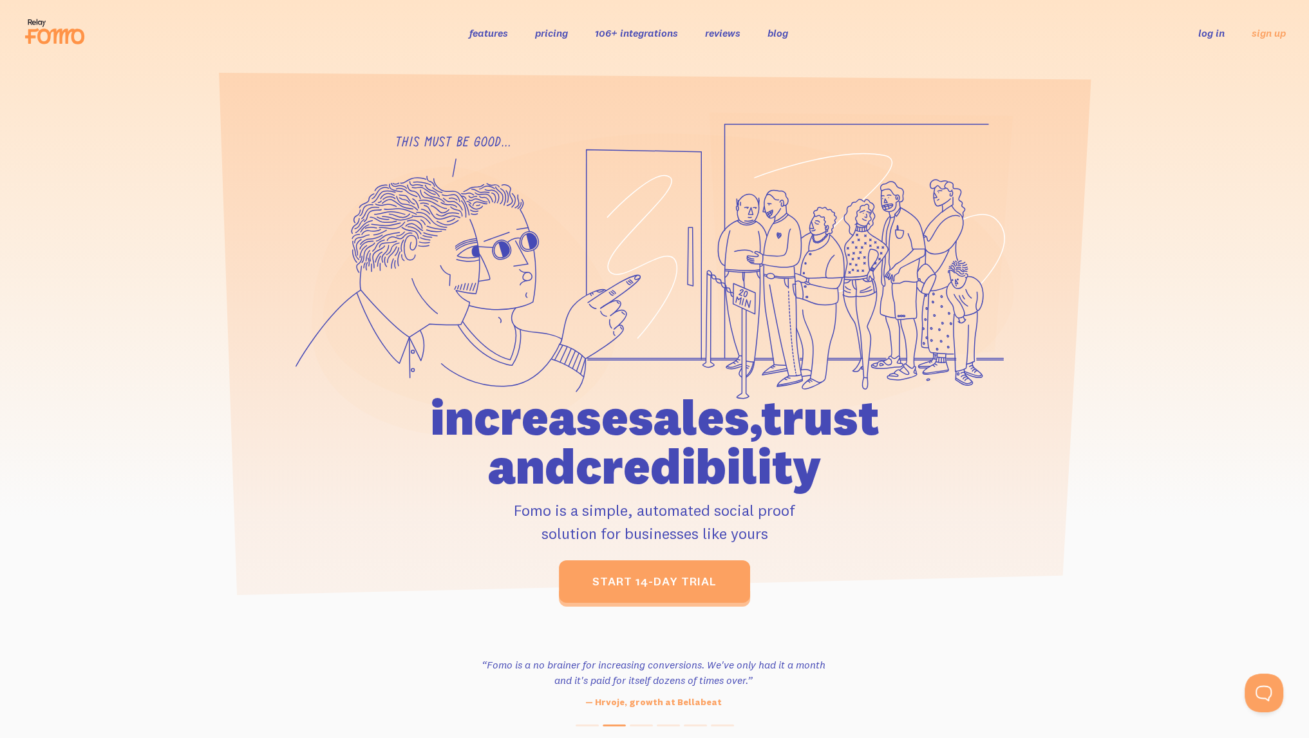
drag, startPoint x: 1109, startPoint y: 280, endPoint x: 1110, endPoint y: 266, distance: 14.2
click at [1109, 280] on div at bounding box center [654, 357] width 1309 height 491
